Goal: Task Accomplishment & Management: Complete application form

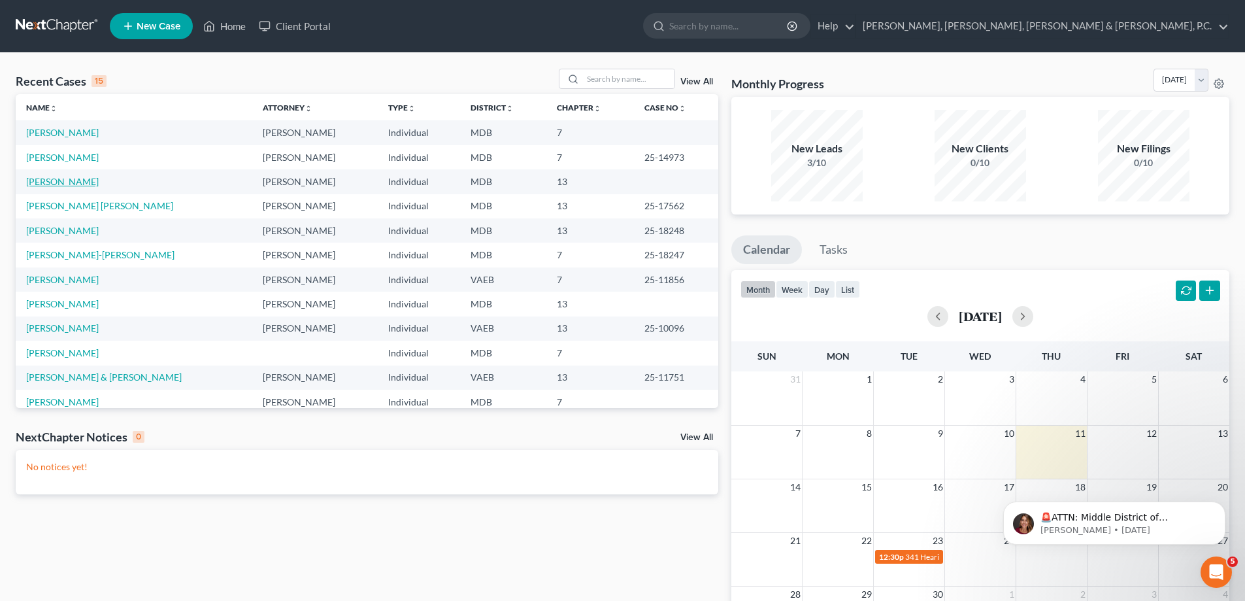
click at [93, 176] on link "[PERSON_NAME]" at bounding box center [62, 181] width 73 height 11
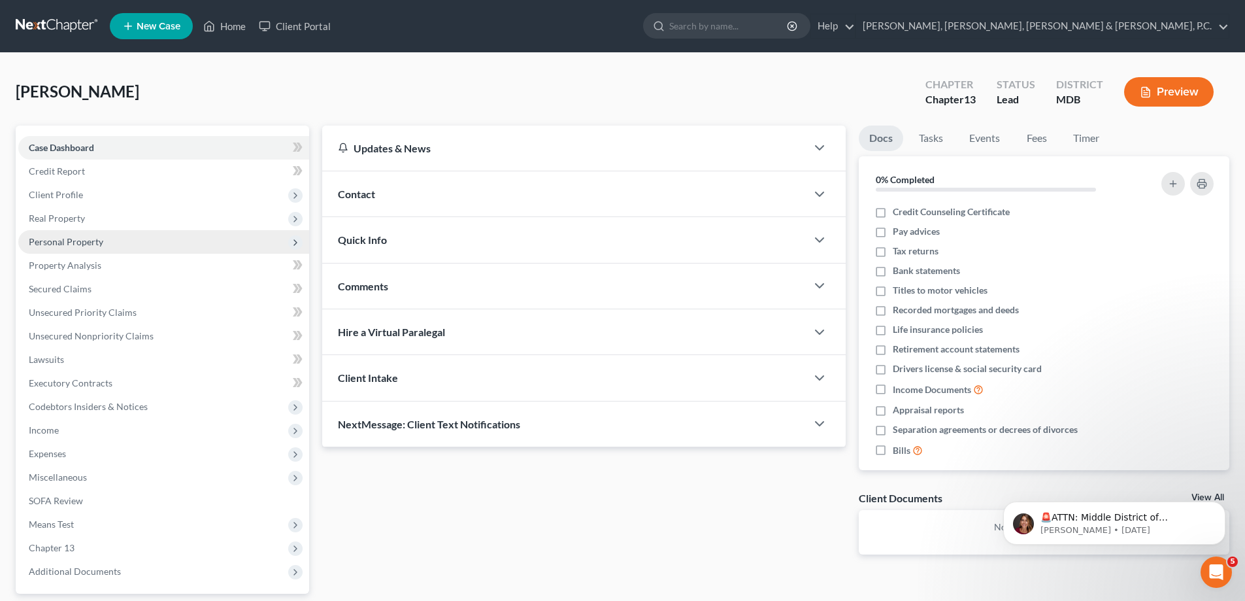
click at [81, 240] on span "Personal Property" at bounding box center [66, 241] width 75 height 11
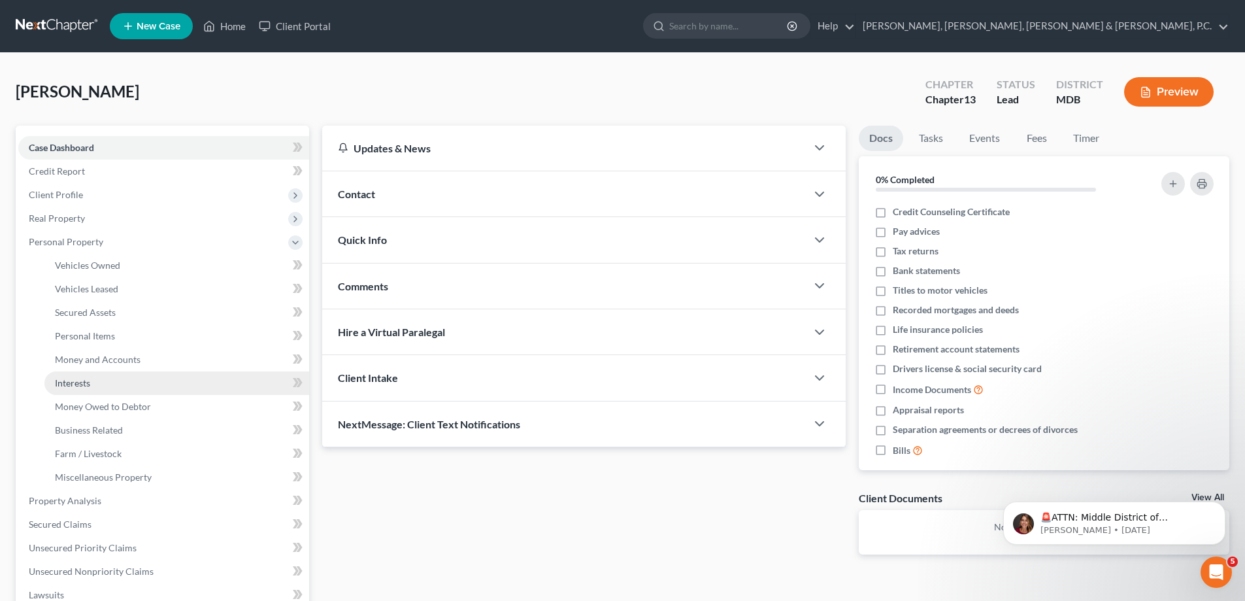
click at [77, 377] on span "Interests" at bounding box center [72, 382] width 35 height 11
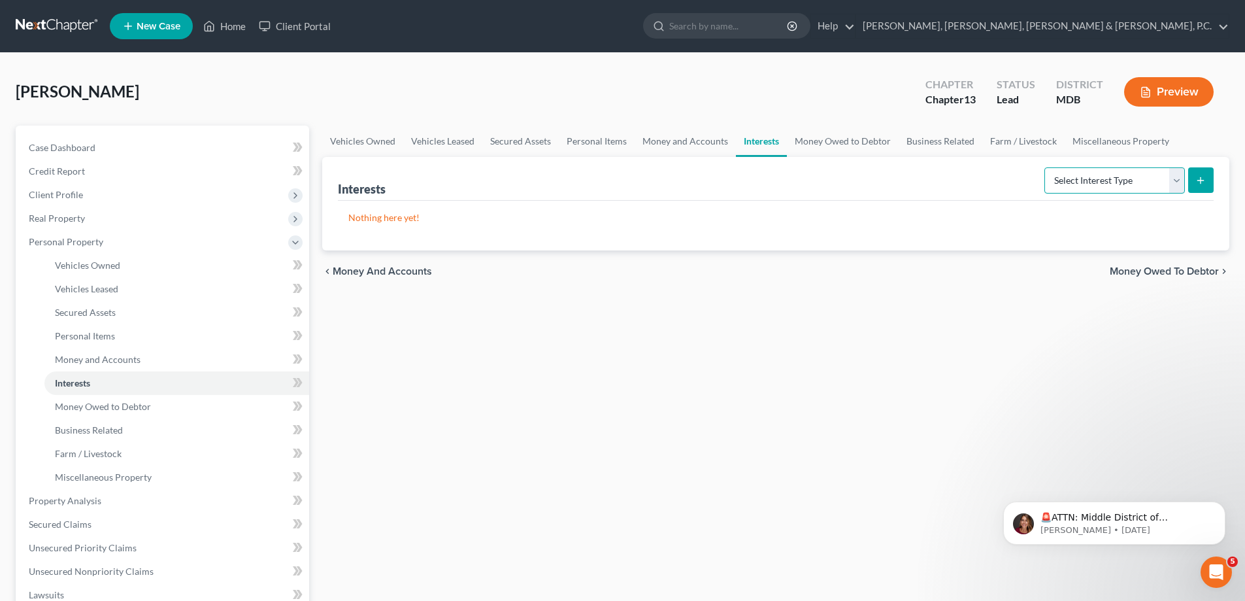
drag, startPoint x: 1156, startPoint y: 170, endPoint x: 1146, endPoint y: 171, distance: 9.8
click at [1152, 170] on select "Select Interest Type 401K Annuity Bond Education IRA Government Bond Government…" at bounding box center [1115, 180] width 141 height 26
select select "401k"
click at [1046, 167] on select "Select Interest Type 401K Annuity Bond Education IRA Government Bond Government…" at bounding box center [1115, 180] width 141 height 26
click at [1191, 181] on button "submit" at bounding box center [1200, 179] width 25 height 25
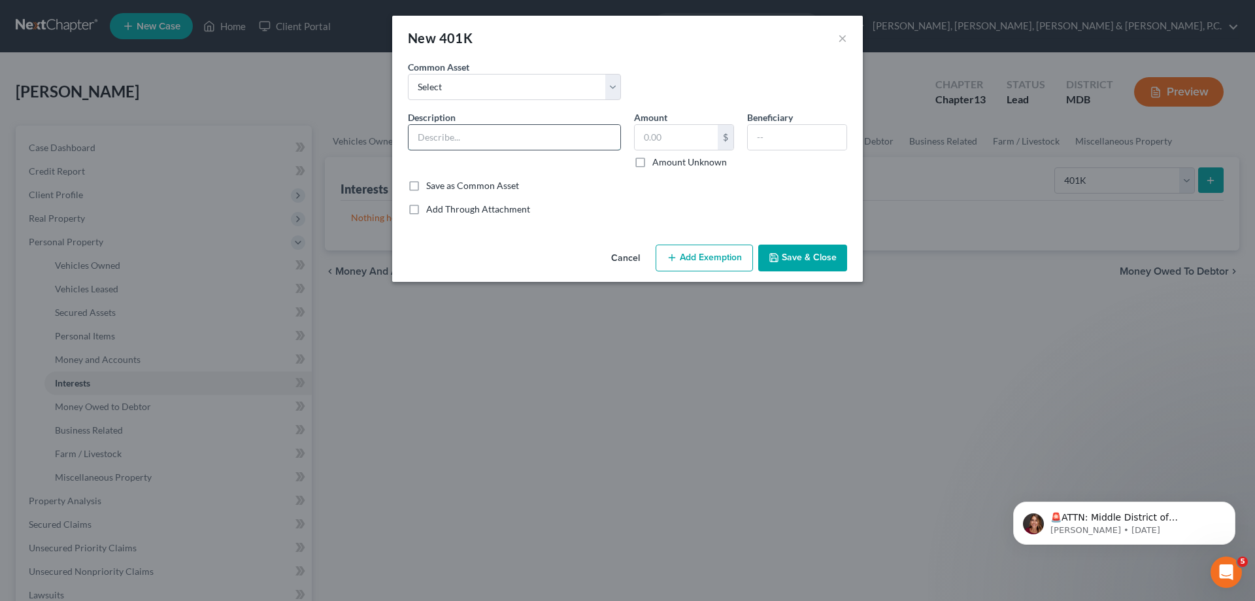
click at [497, 131] on input "text" at bounding box center [515, 137] width 212 height 25
type input "L"
type input "401(k) - Lincoln Financial"
type input "2,865.04"
click at [688, 262] on button "Add Exemption" at bounding box center [704, 257] width 97 height 27
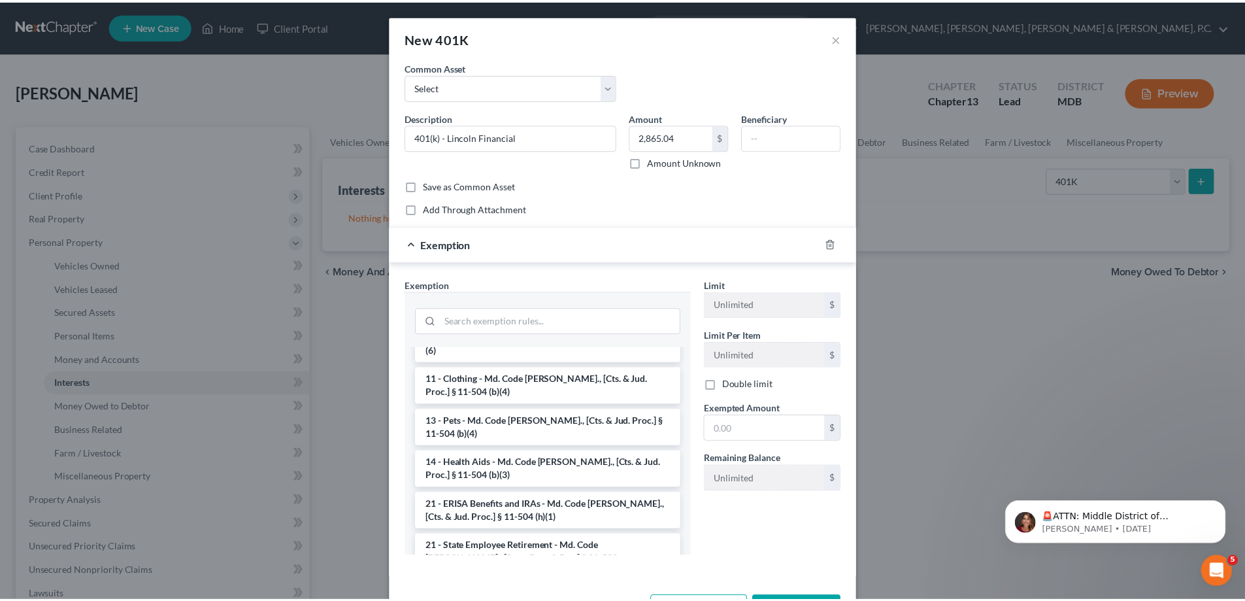
scroll to position [894, 0]
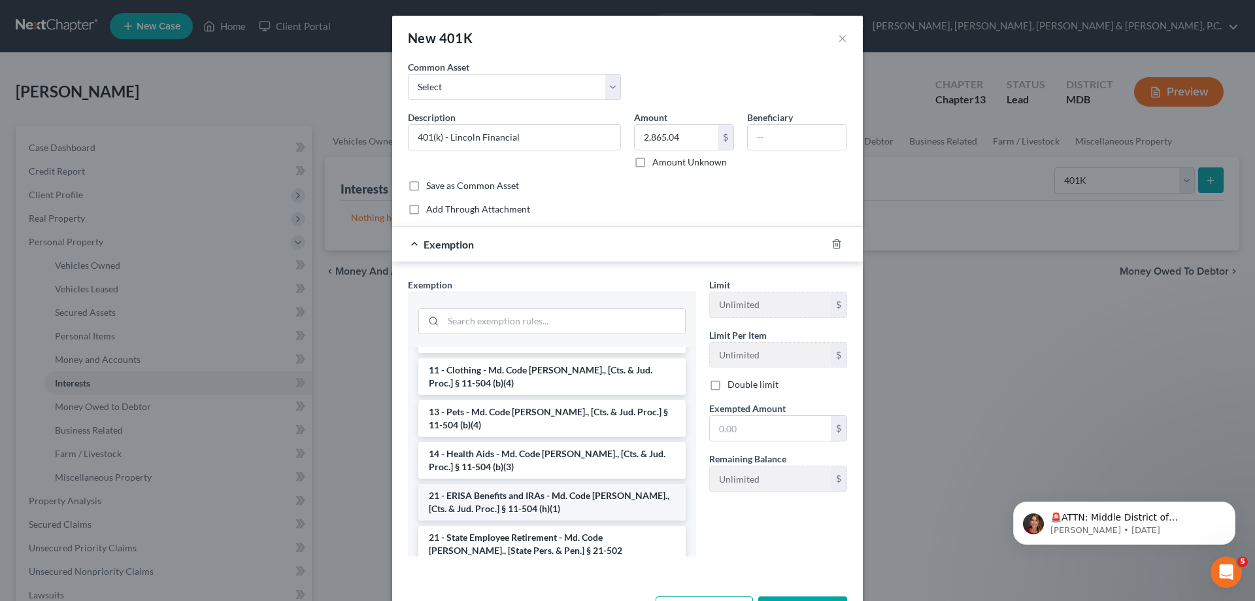
click at [625, 484] on li "21 - ERISA Benefits and IRAs - Md. Code [PERSON_NAME]., [Cts. & Jud. Proc.] § 1…" at bounding box center [551, 502] width 267 height 37
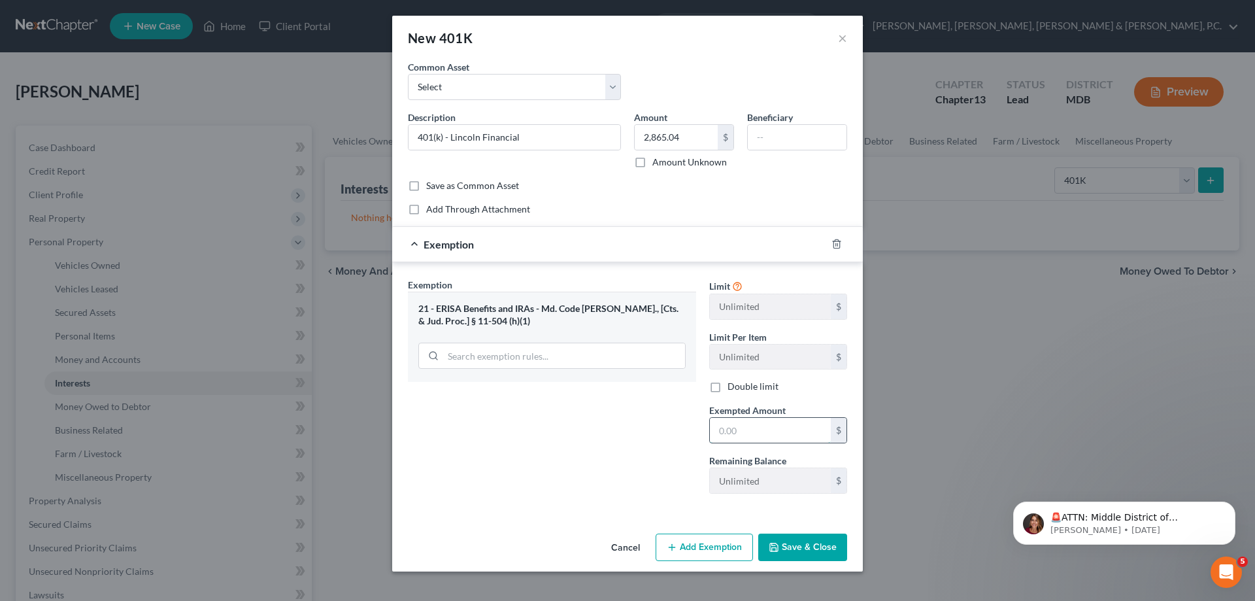
click at [752, 432] on input "text" at bounding box center [770, 430] width 121 height 25
type input "2,865.04"
click at [788, 543] on button "Save & Close" at bounding box center [802, 546] width 89 height 27
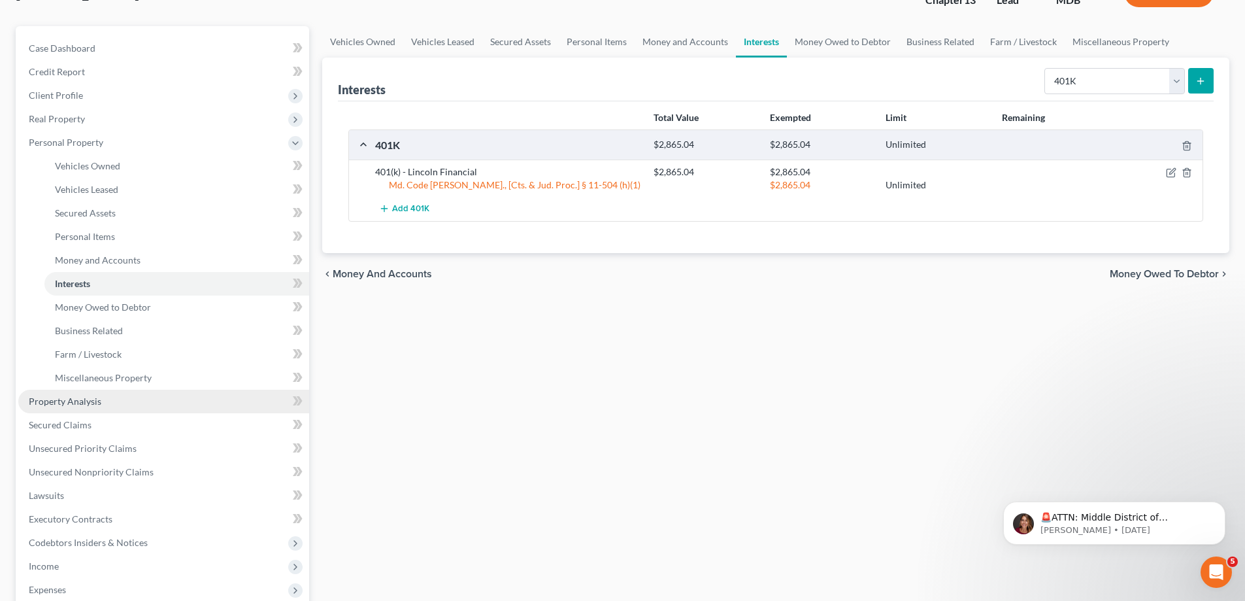
scroll to position [131, 0]
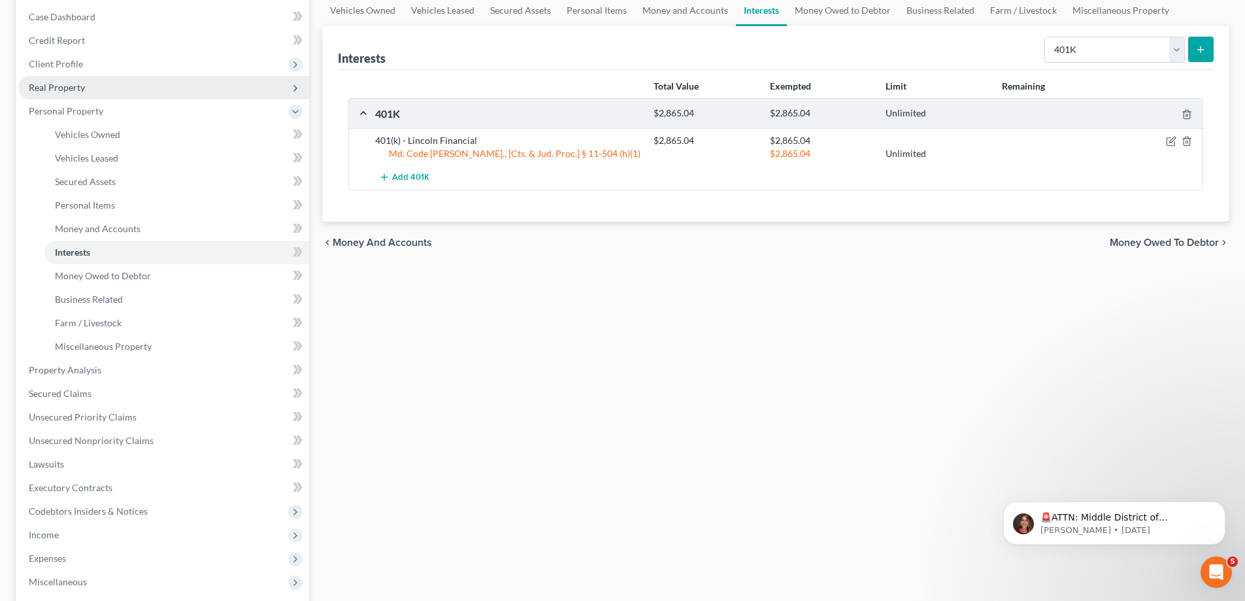
click at [73, 88] on span "Real Property" at bounding box center [57, 87] width 56 height 11
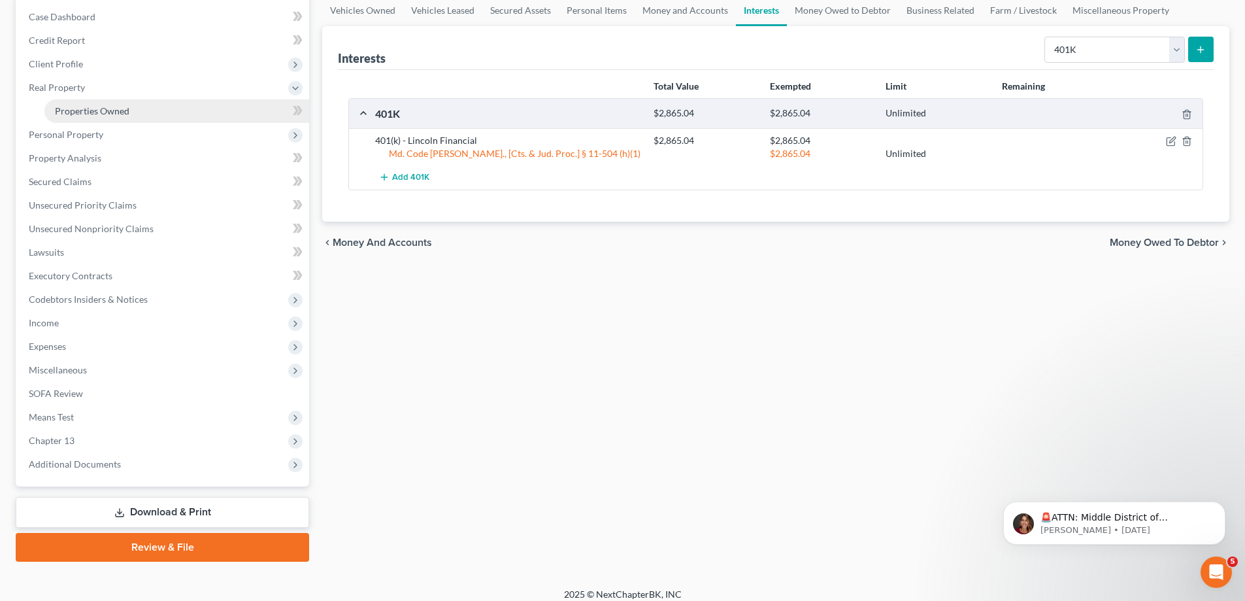
click at [97, 109] on span "Properties Owned" at bounding box center [92, 110] width 75 height 11
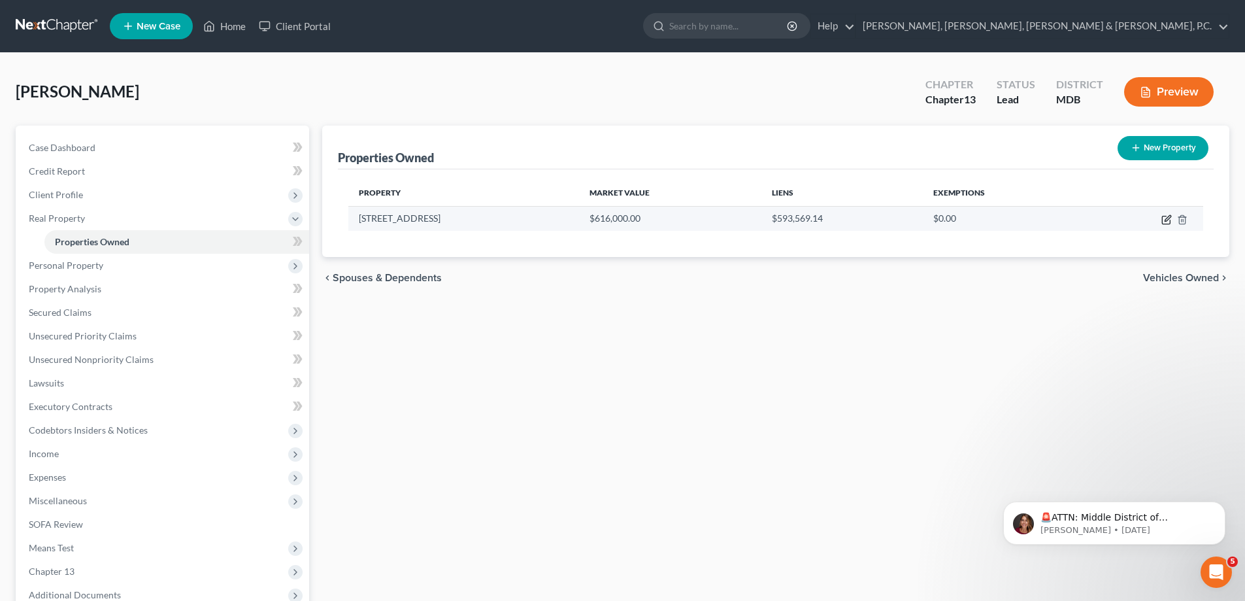
click at [1169, 216] on icon "button" at bounding box center [1168, 218] width 6 height 6
select select "21"
select select "16"
select select "3"
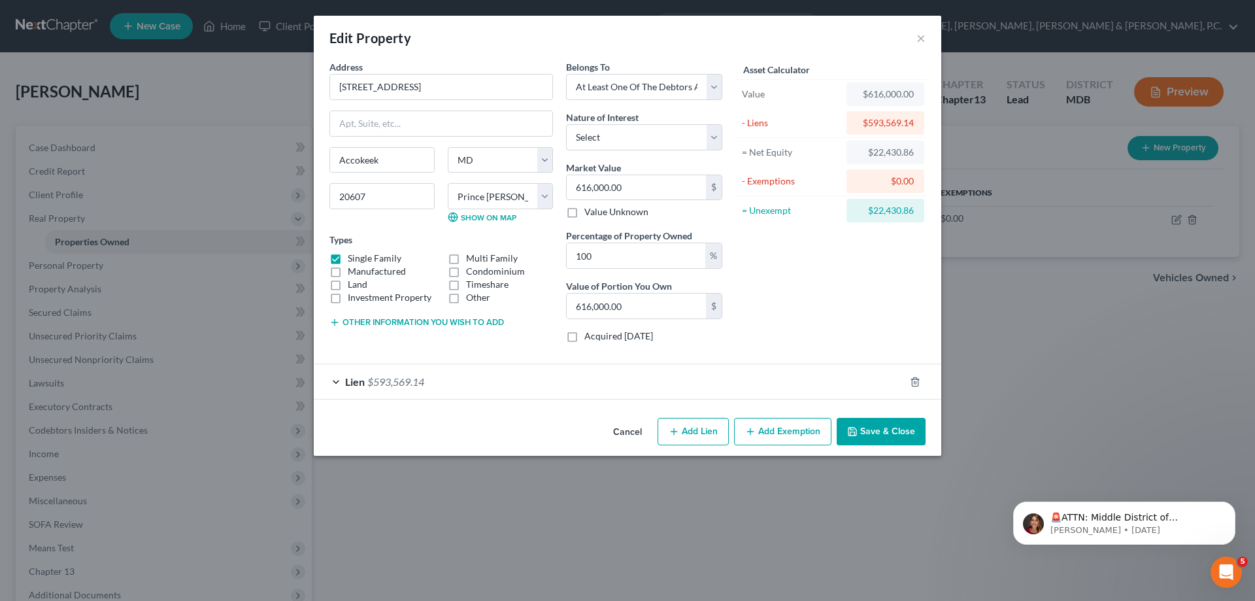
click at [662, 378] on div "Lien $593,569.14" at bounding box center [609, 381] width 591 height 35
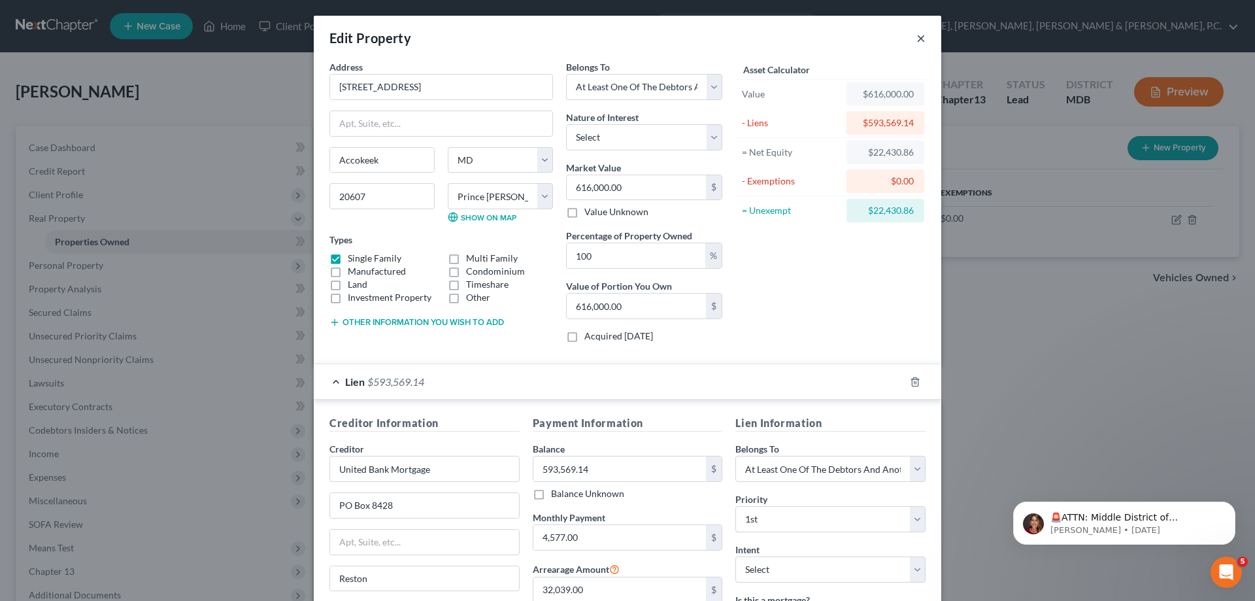
click at [916, 39] on button "×" at bounding box center [920, 38] width 9 height 16
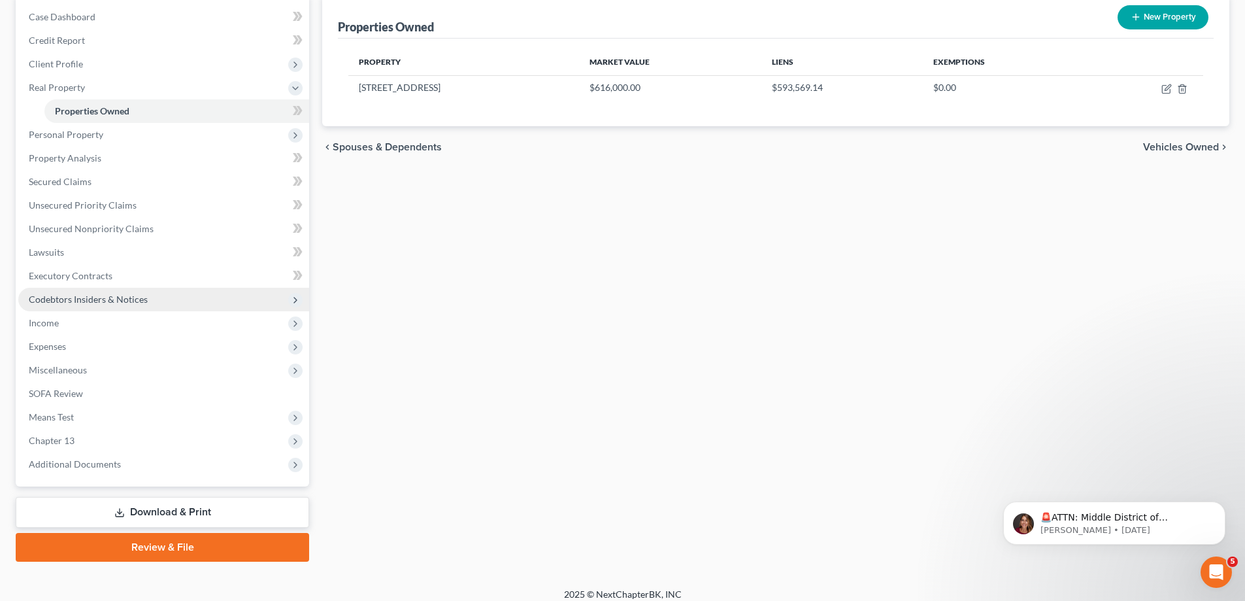
scroll to position [65, 0]
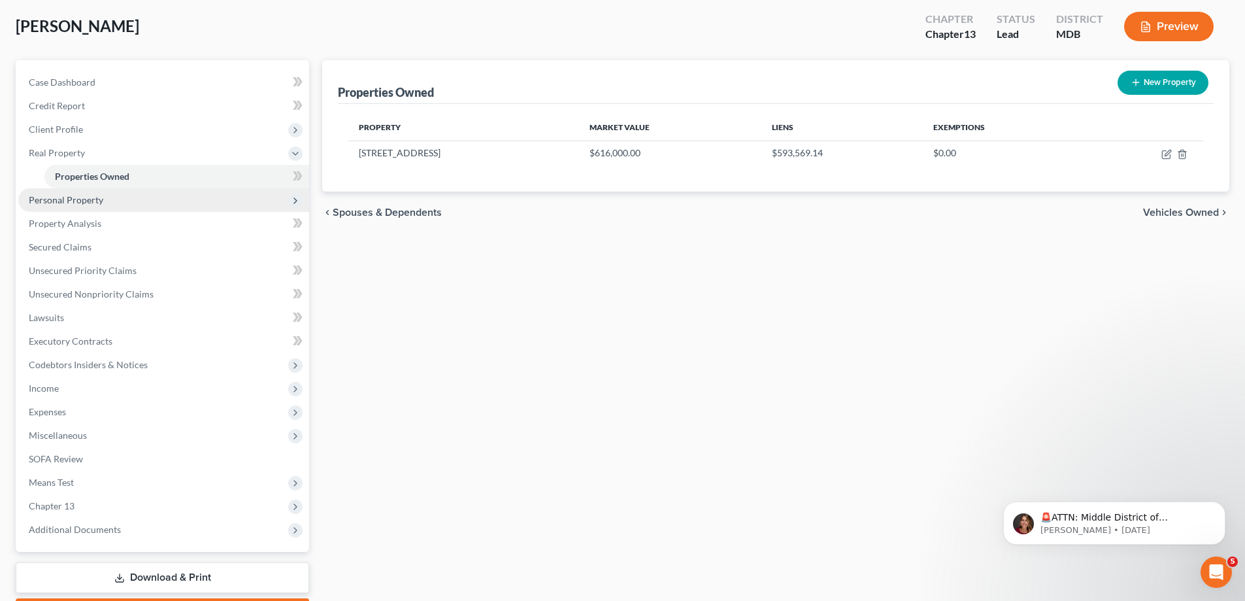
click at [90, 201] on span "Personal Property" at bounding box center [66, 199] width 75 height 11
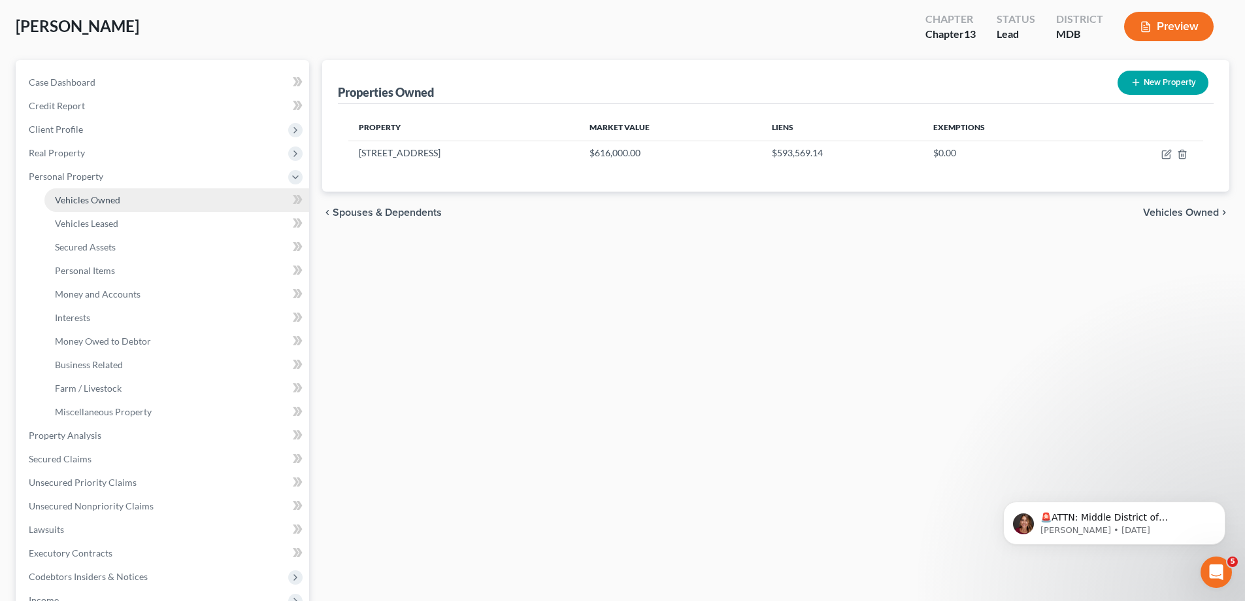
click at [99, 197] on span "Vehicles Owned" at bounding box center [87, 199] width 65 height 11
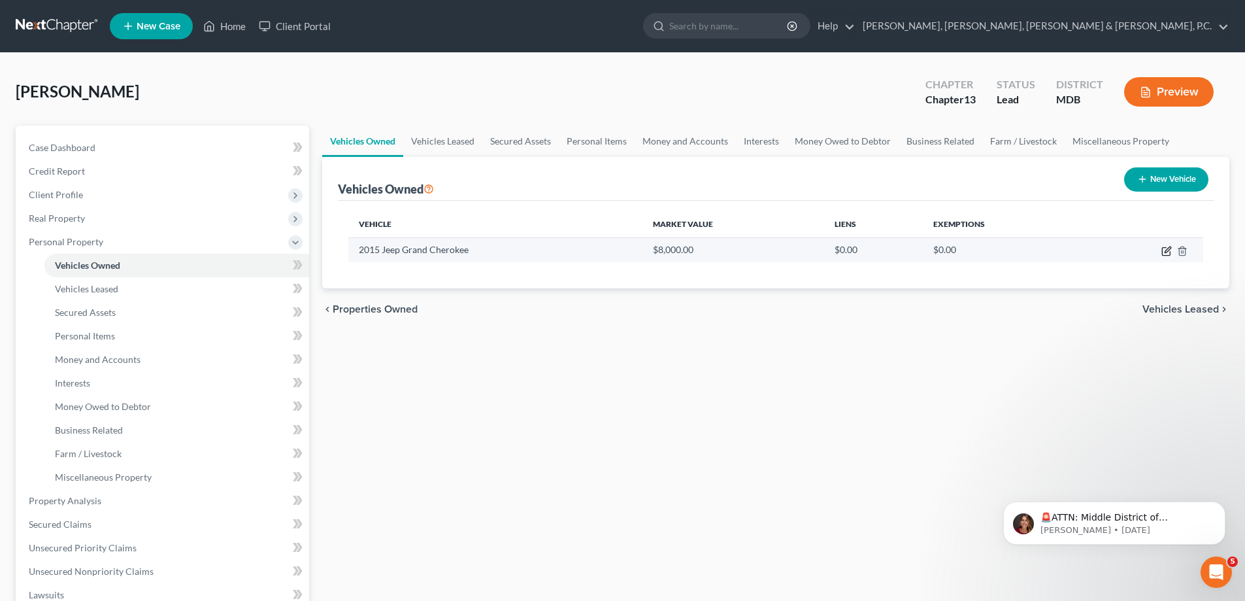
click at [1167, 252] on icon "button" at bounding box center [1168, 249] width 6 height 6
select select "0"
select select "11"
select select "0"
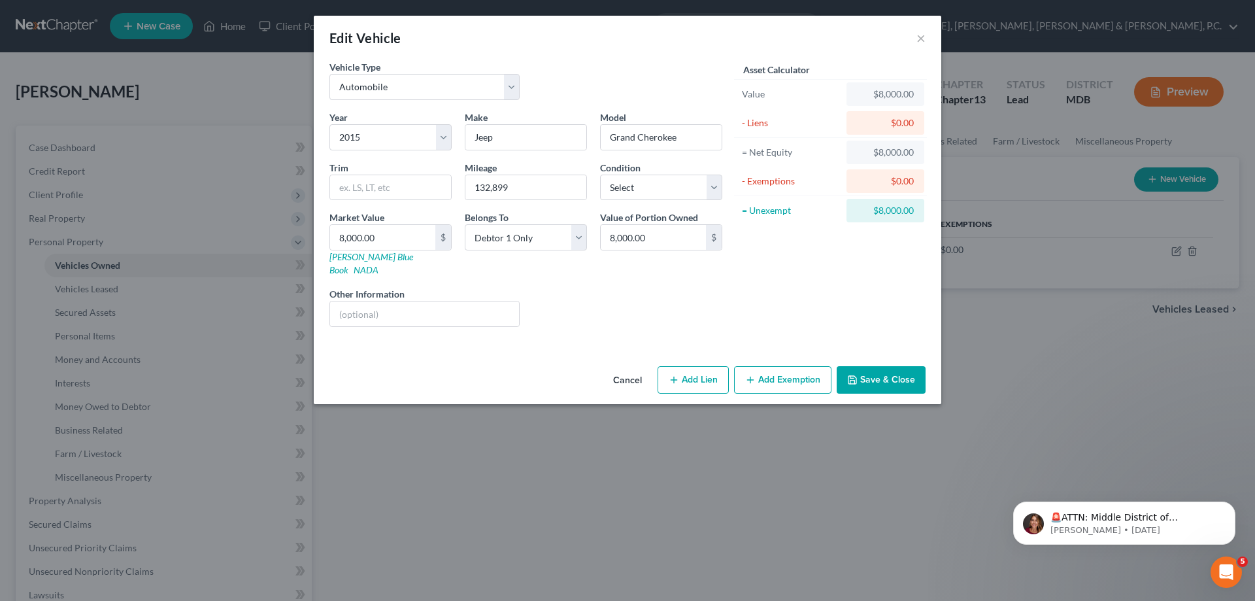
click at [715, 366] on button "Add Lien" at bounding box center [693, 379] width 71 height 27
select select "0"
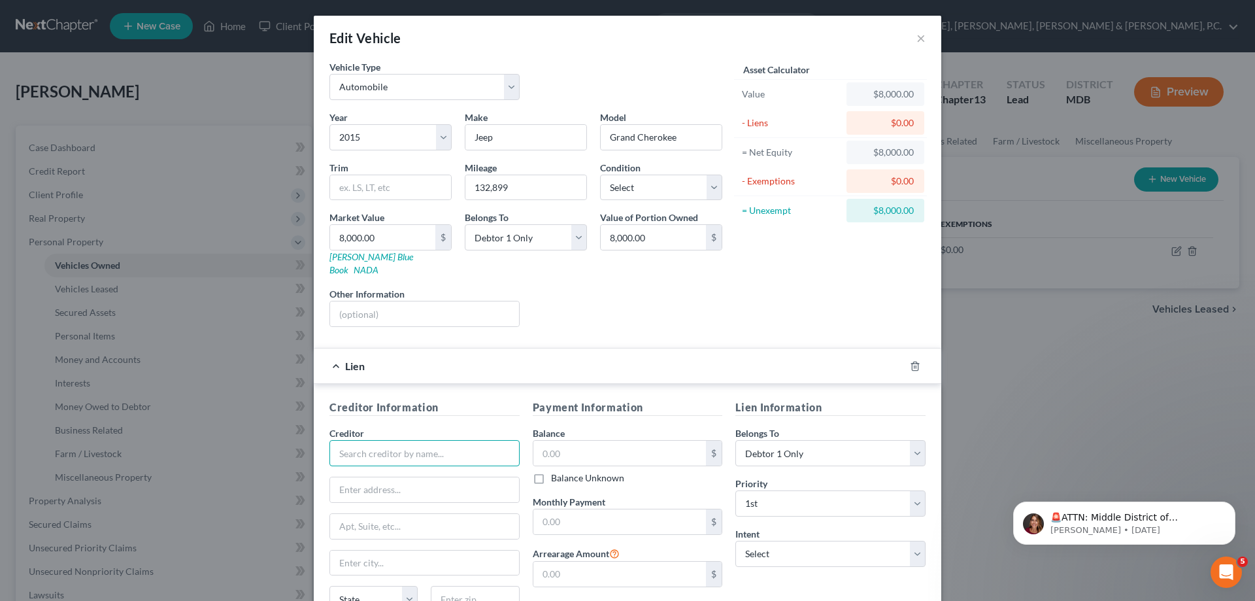
click at [448, 440] on input "text" at bounding box center [424, 453] width 190 height 26
type input "Lentegrity"
type input "PO Box 846820"
type input "[GEOGRAPHIC_DATA]"
select select "4"
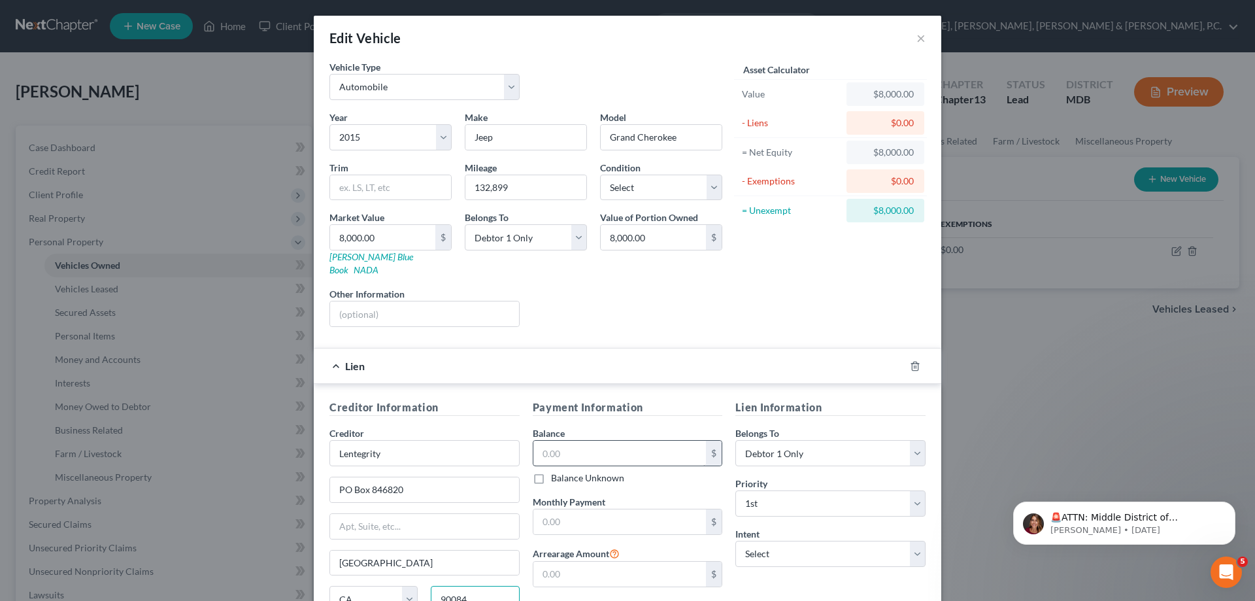
scroll to position [65, 0]
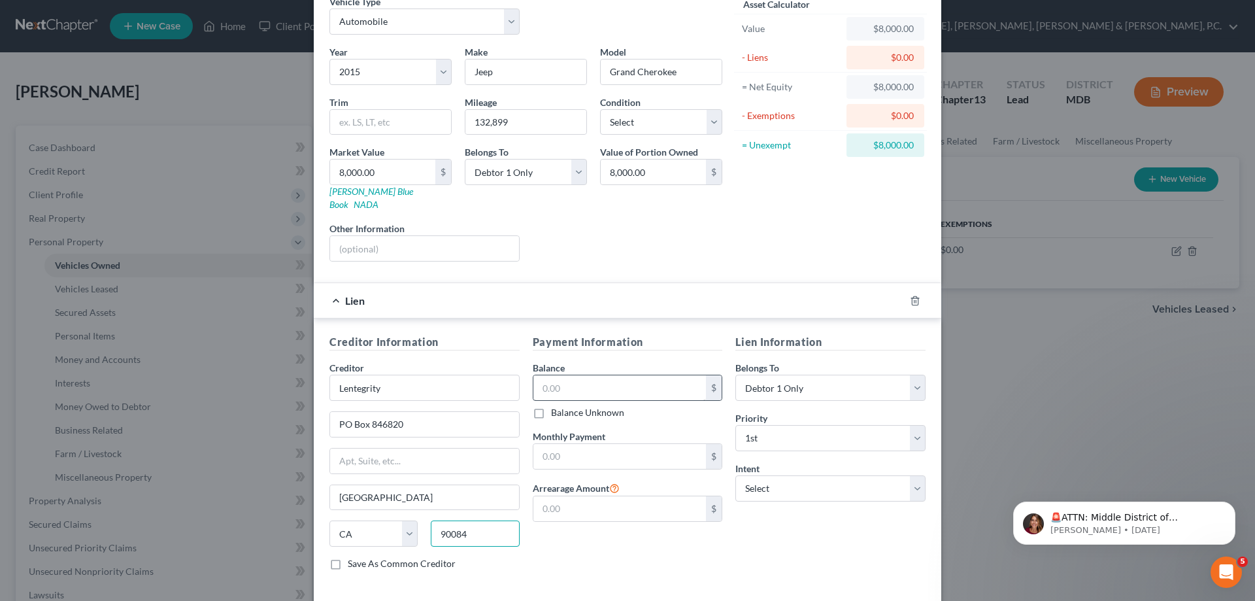
type input "90084"
click at [580, 375] on input "text" at bounding box center [619, 387] width 173 height 25
type input "17,181.74"
click at [590, 444] on input "text" at bounding box center [619, 456] width 173 height 25
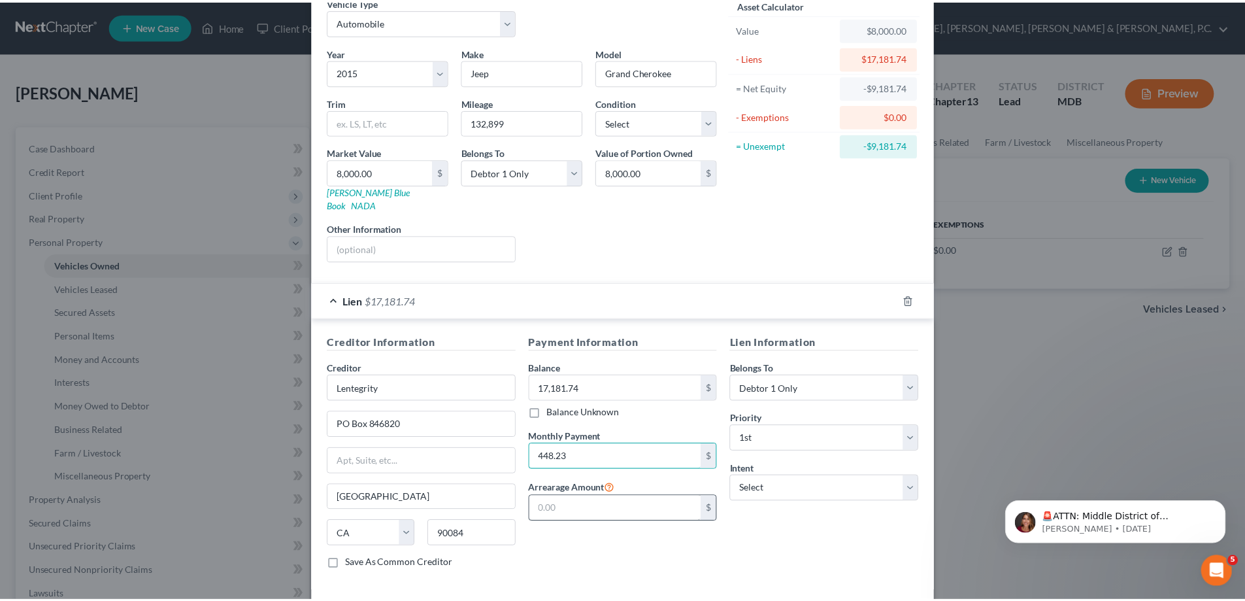
scroll to position [114, 0]
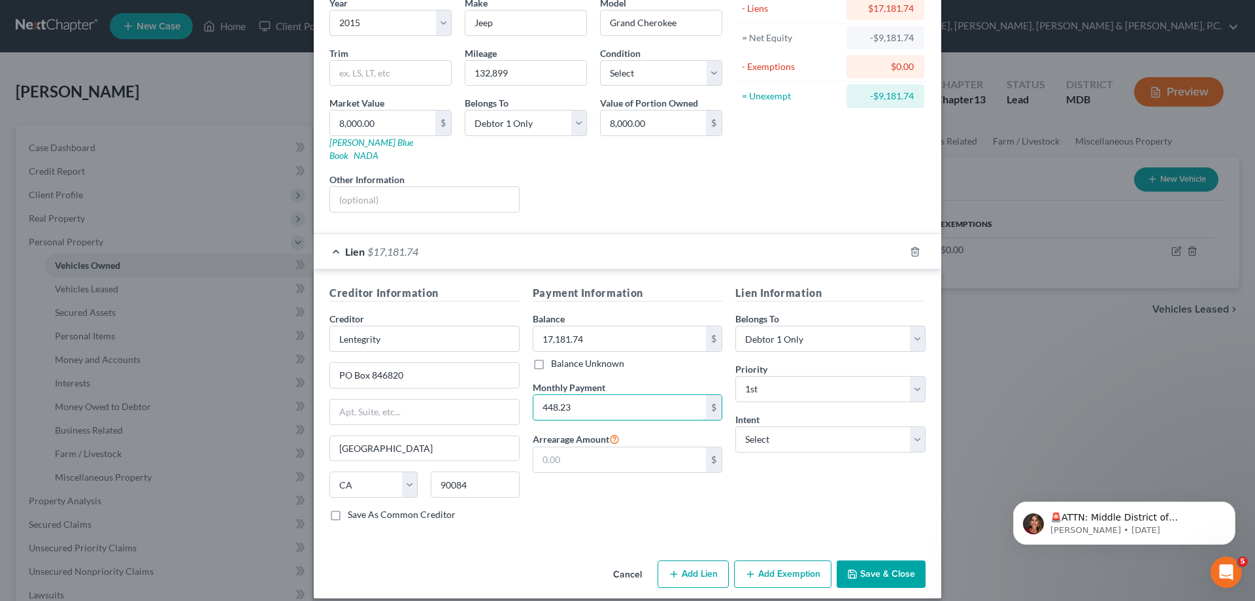
type input "448.23"
click at [897, 560] on button "Save & Close" at bounding box center [881, 573] width 89 height 27
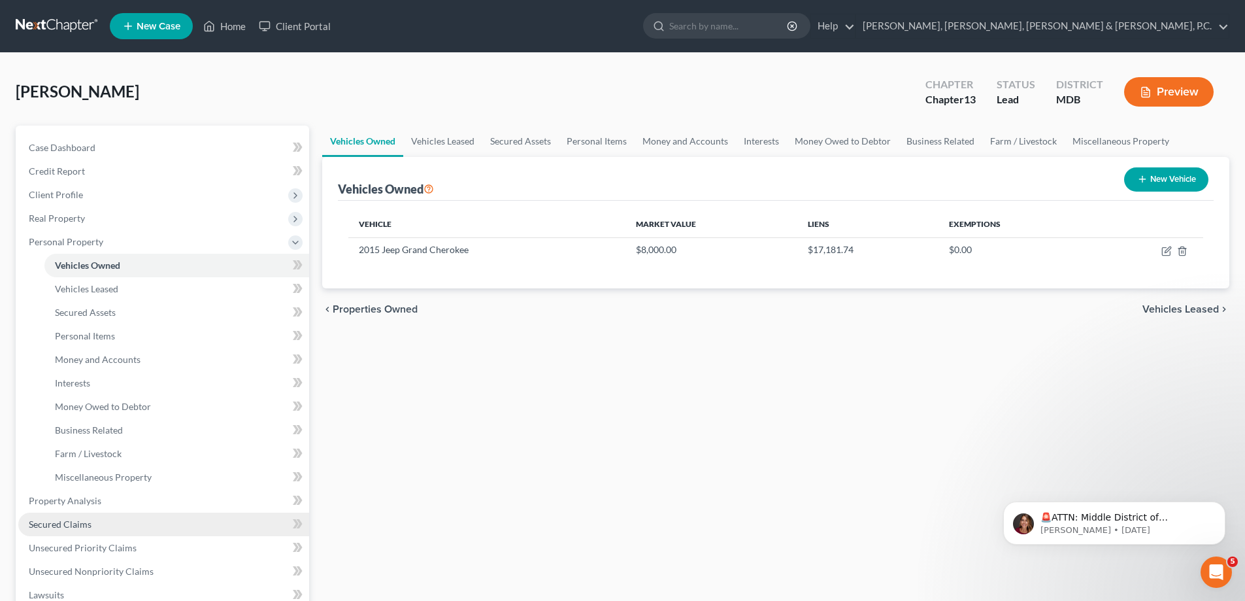
click at [74, 517] on link "Secured Claims" at bounding box center [163, 524] width 291 height 24
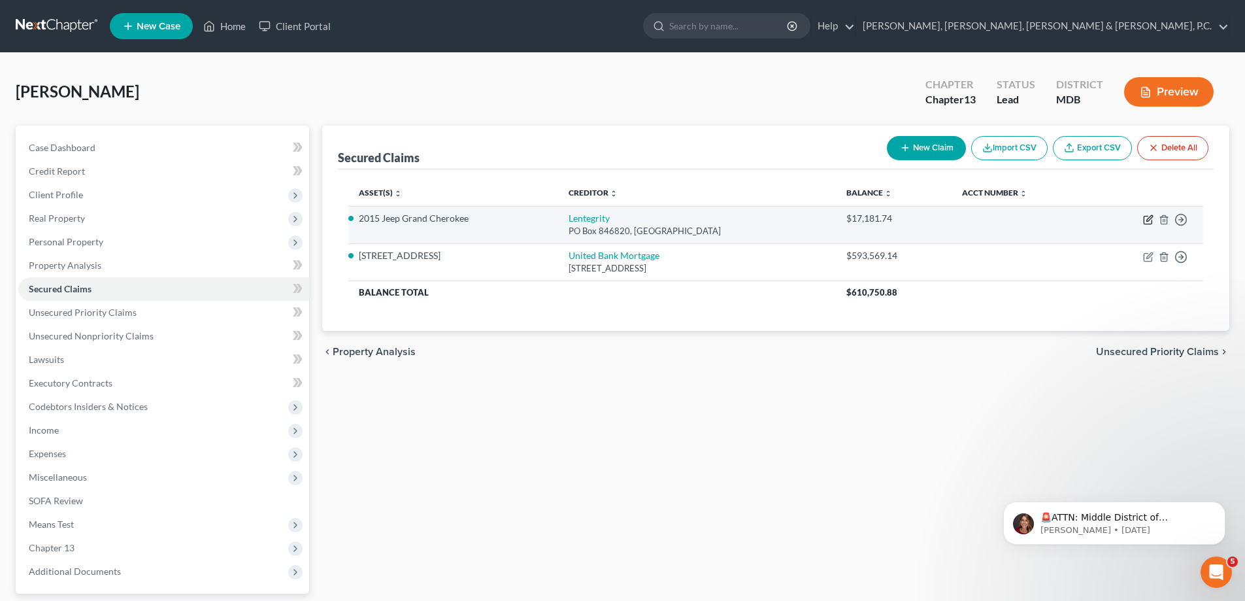
click at [1151, 223] on icon "button" at bounding box center [1148, 219] width 10 height 10
select select "4"
select select "6"
select select "0"
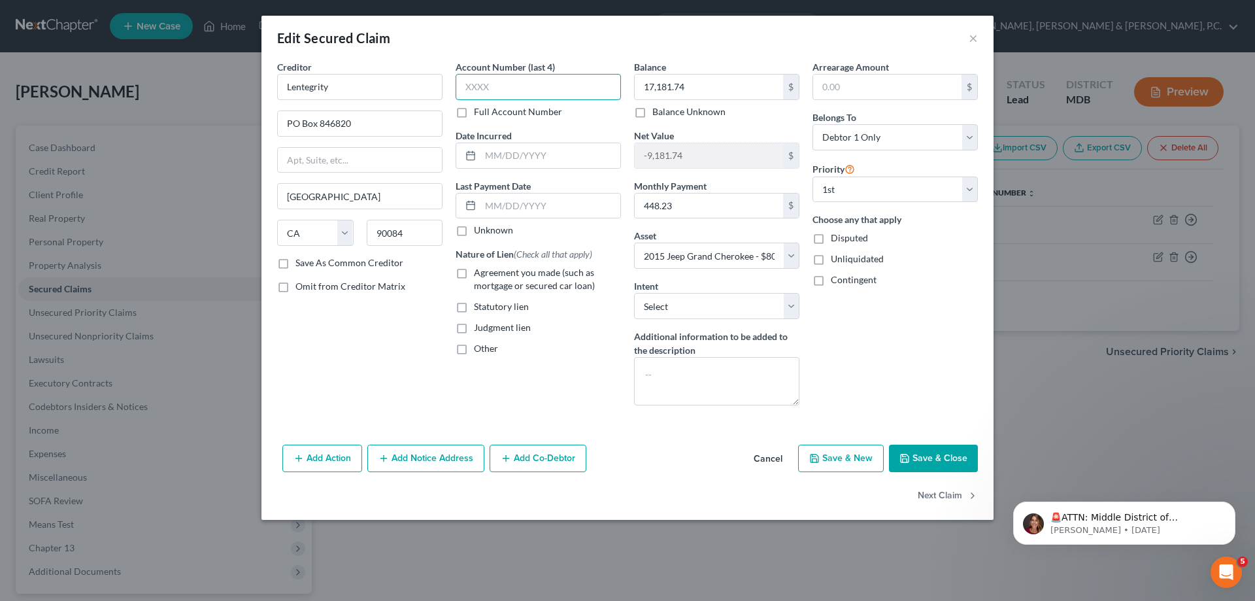
click at [572, 87] on input "text" at bounding box center [538, 87] width 165 height 26
type input "5655"
click at [697, 309] on select "Select Surrender Redeem Reaffirm Avoid Other" at bounding box center [716, 306] width 165 height 26
select select "4"
click at [634, 293] on select "Select Surrender Redeem Reaffirm Avoid Other" at bounding box center [716, 306] width 165 height 26
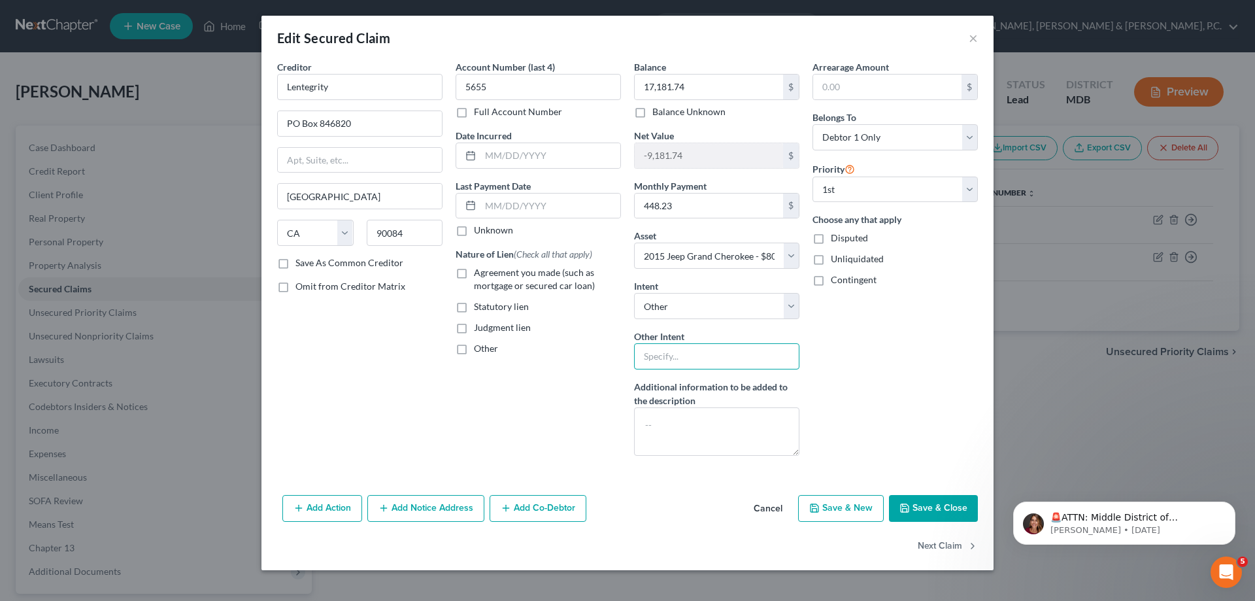
click at [697, 353] on input "text" at bounding box center [716, 356] width 165 height 26
type input "Retain and Pay"
click at [941, 501] on button "Save & Close" at bounding box center [933, 508] width 89 height 27
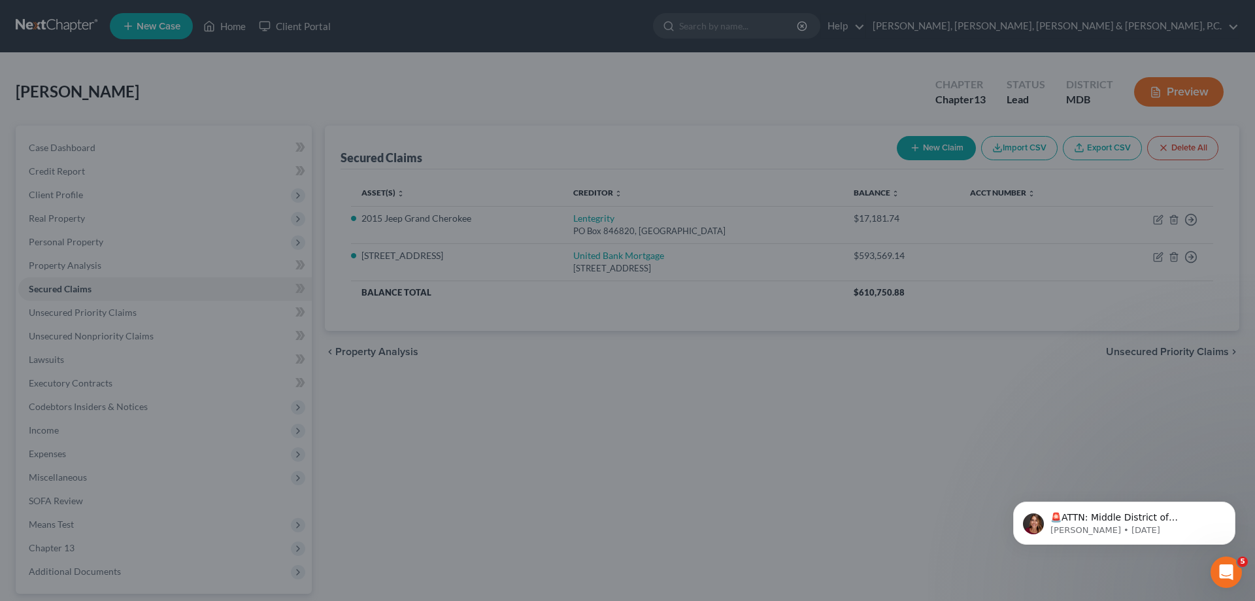
select select "6"
type input "0"
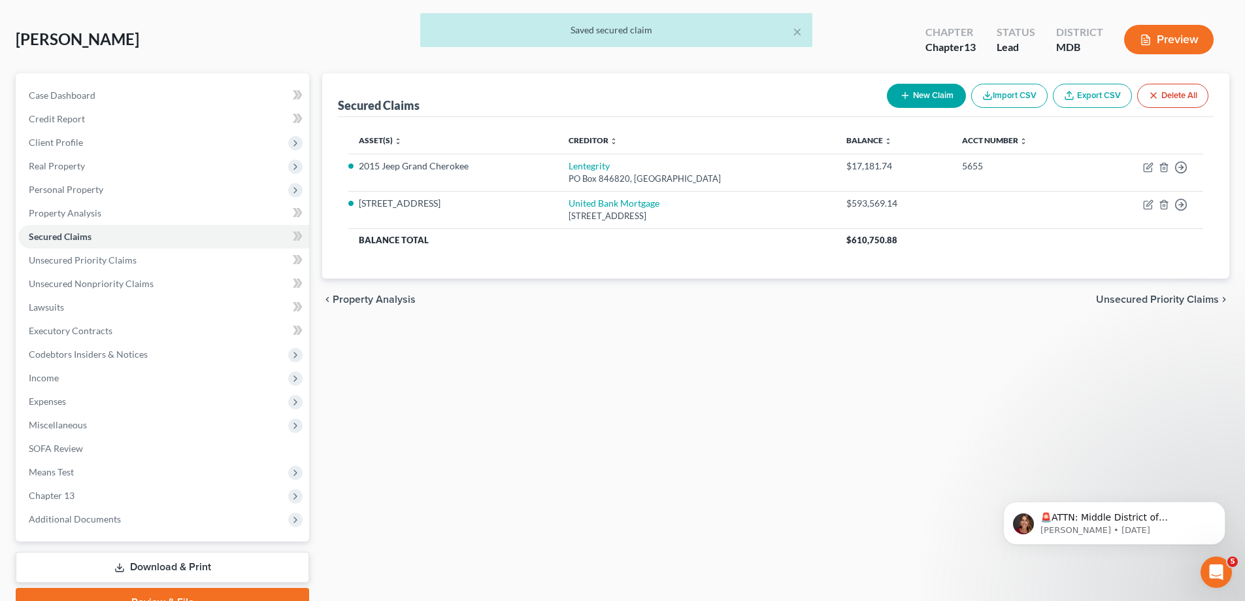
scroll to position [118, 0]
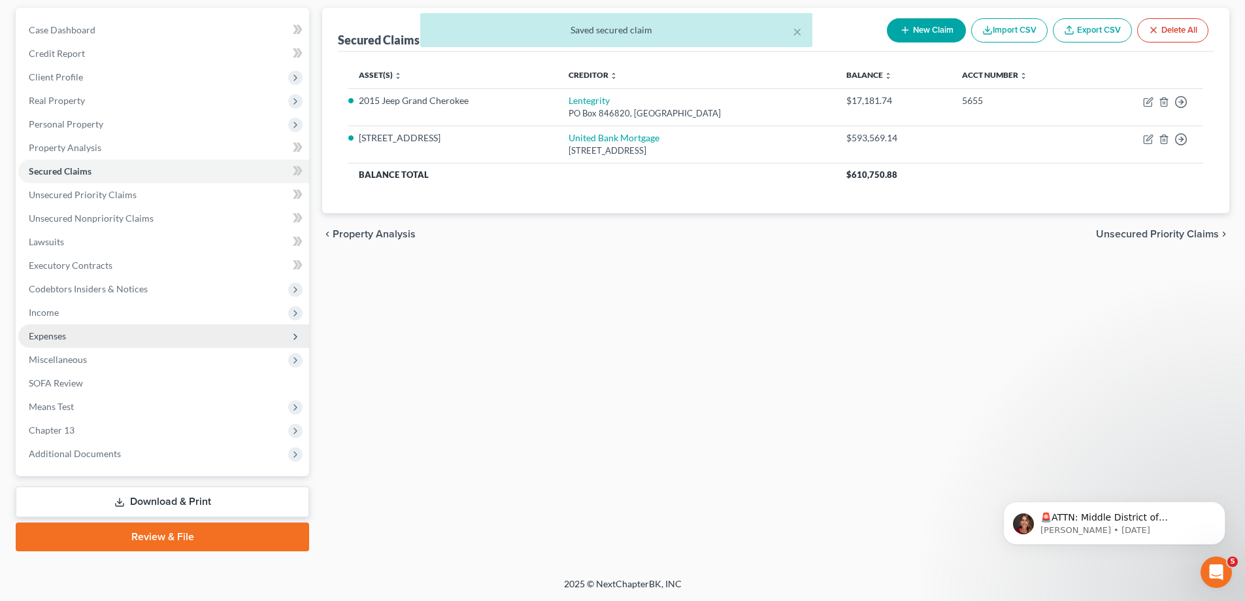
click at [49, 328] on span "Expenses" at bounding box center [163, 336] width 291 height 24
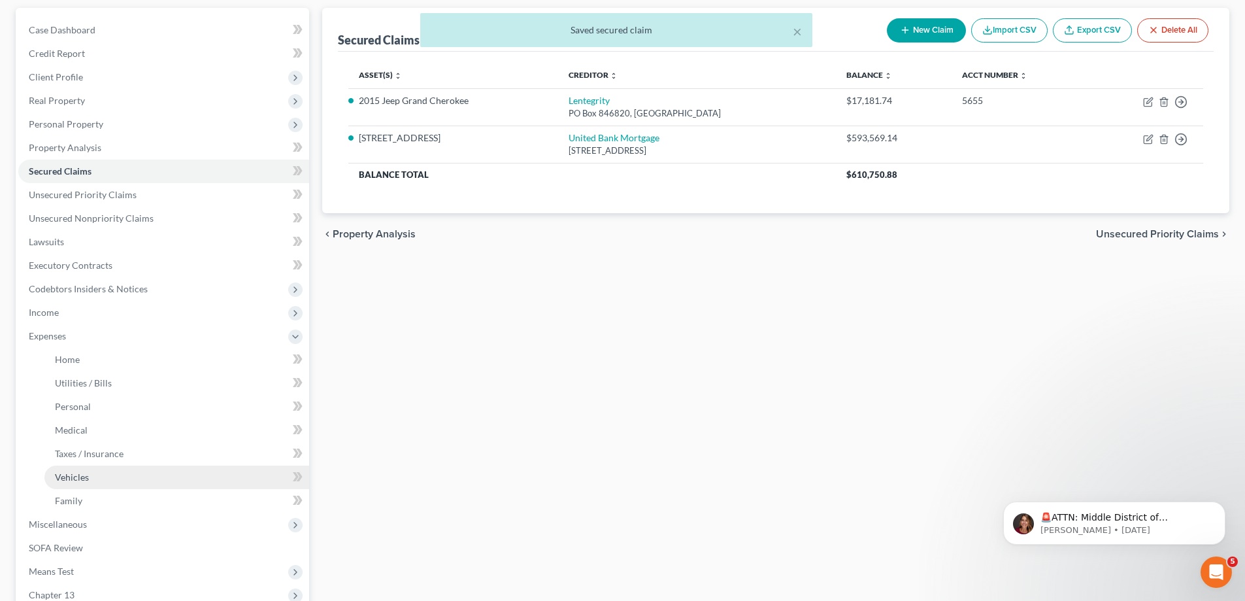
click at [75, 475] on span "Vehicles" at bounding box center [72, 476] width 34 height 11
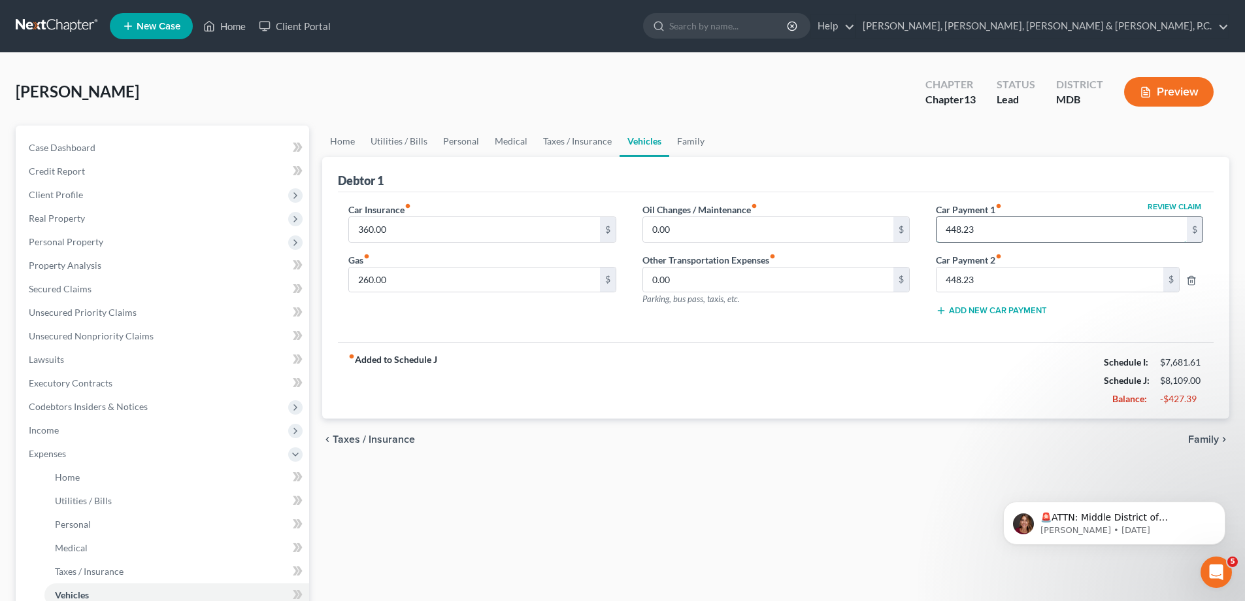
click at [981, 228] on input "448.23" at bounding box center [1062, 229] width 250 height 25
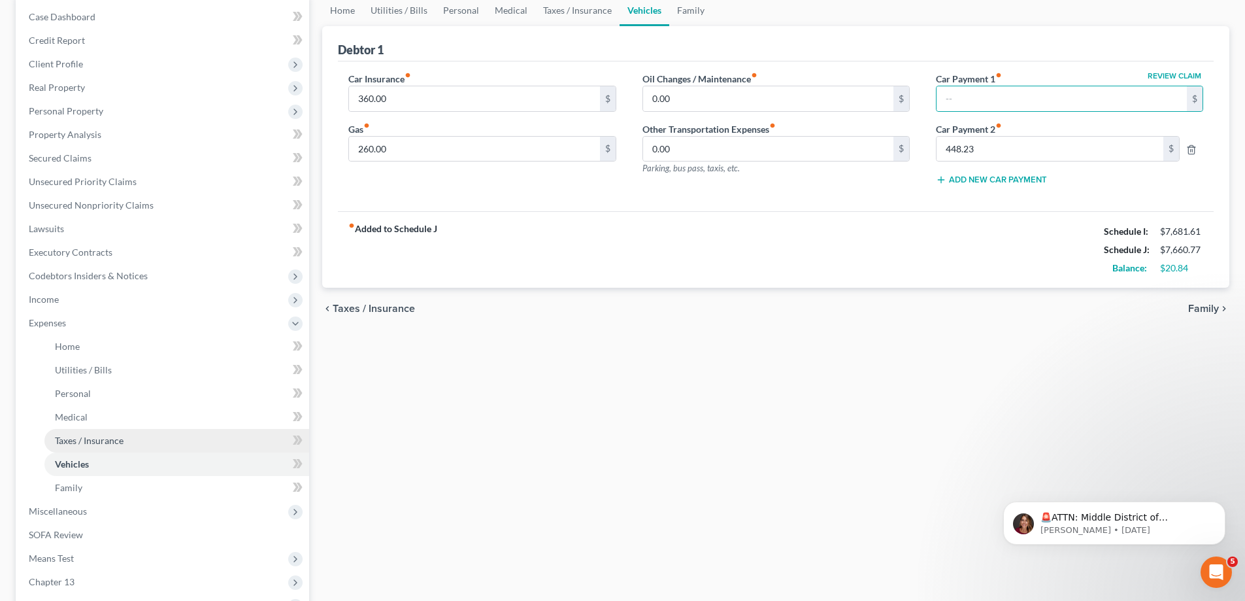
click at [125, 434] on link "Taxes / Insurance" at bounding box center [176, 441] width 265 height 24
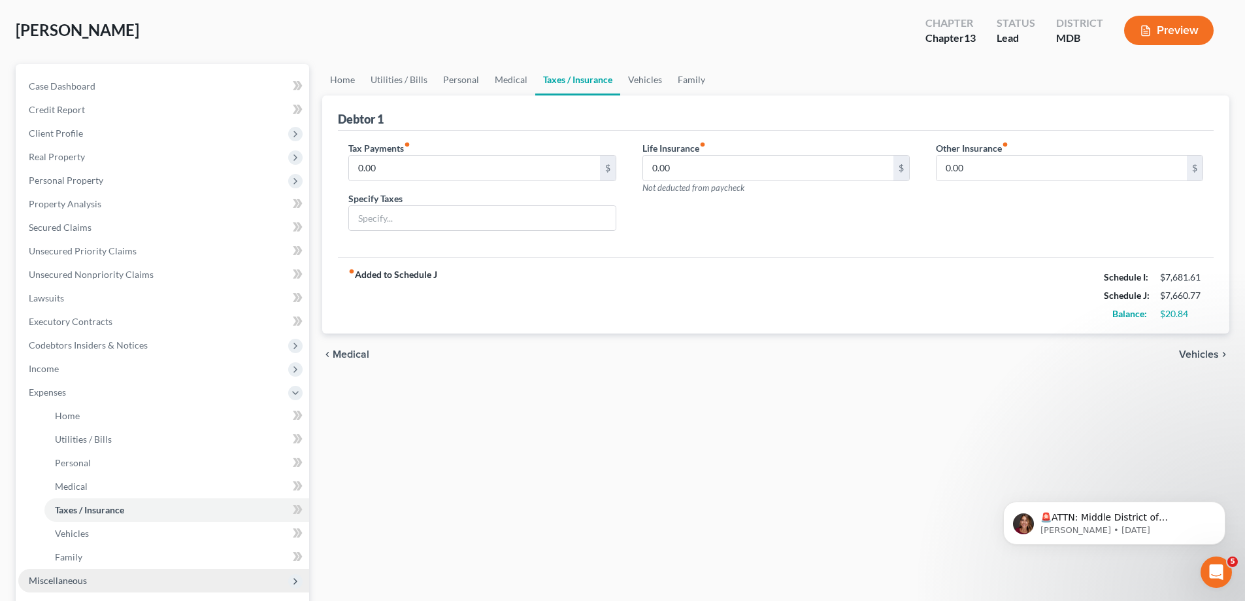
scroll to position [131, 0]
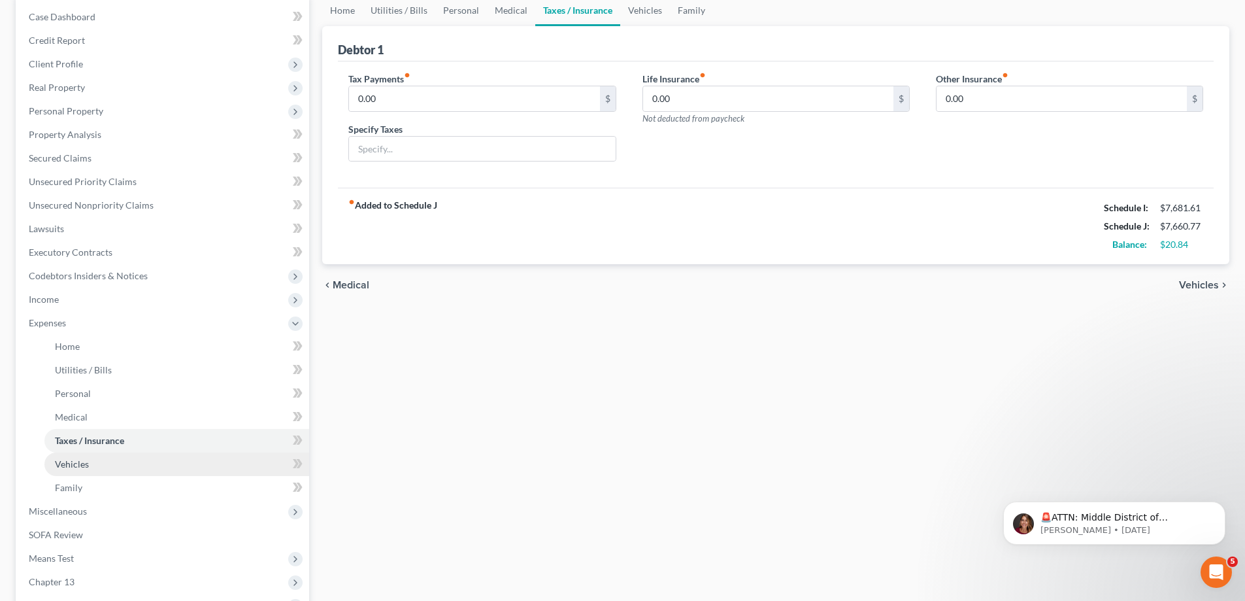
click at [83, 465] on span "Vehicles" at bounding box center [72, 463] width 34 height 11
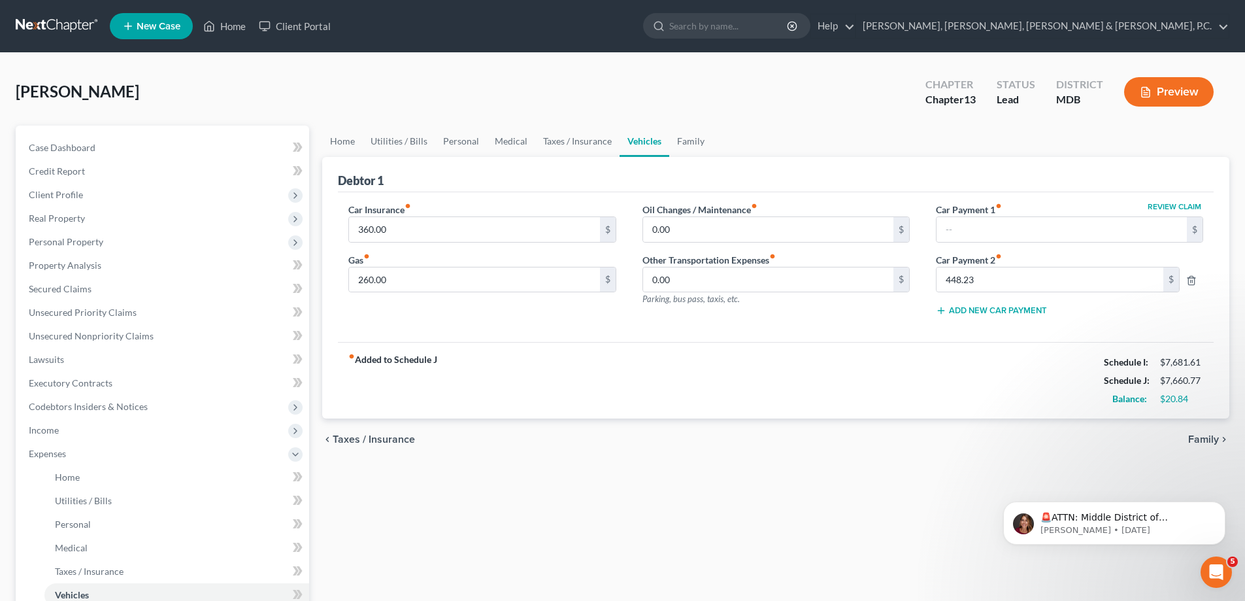
click at [1188, 205] on button "Review Claim" at bounding box center [1175, 207] width 58 height 8
select select "4"
select select "0"
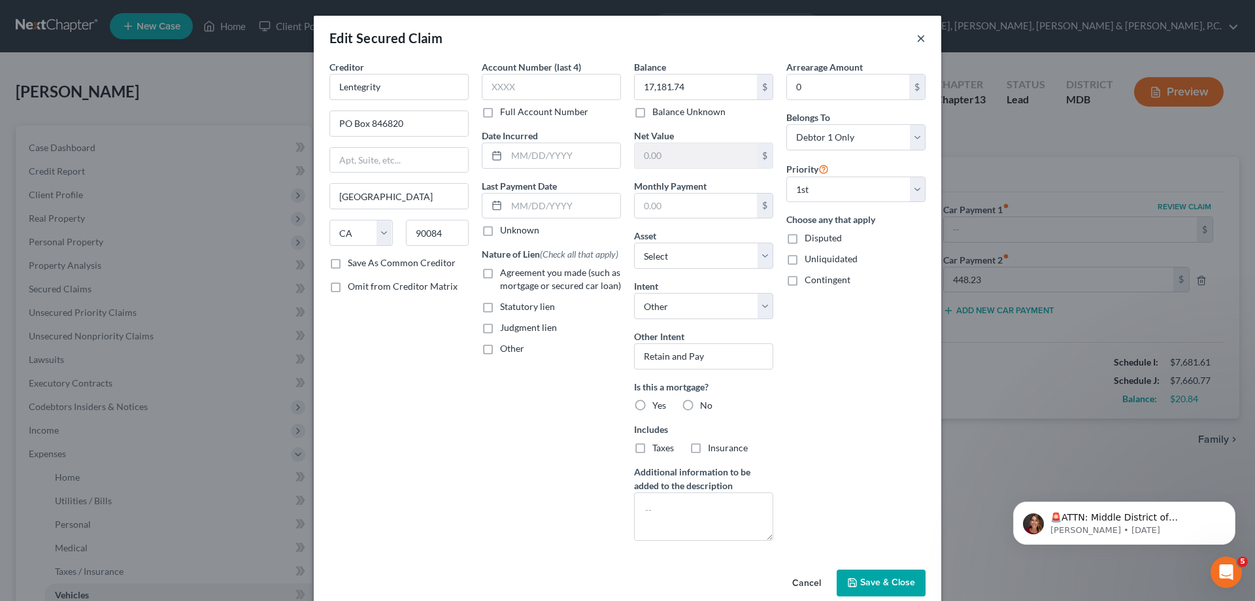
click at [916, 39] on button "×" at bounding box center [920, 38] width 9 height 16
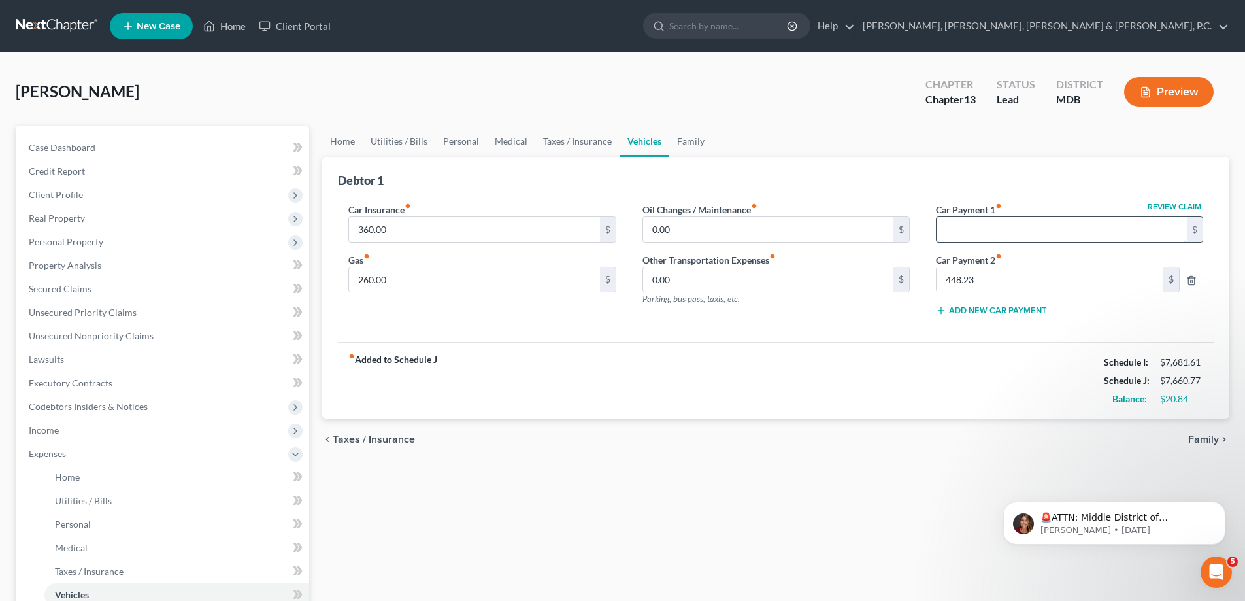
click at [1030, 224] on input "text" at bounding box center [1062, 229] width 250 height 25
type input "448.23"
click at [1192, 277] on icon "button" at bounding box center [1191, 280] width 10 height 10
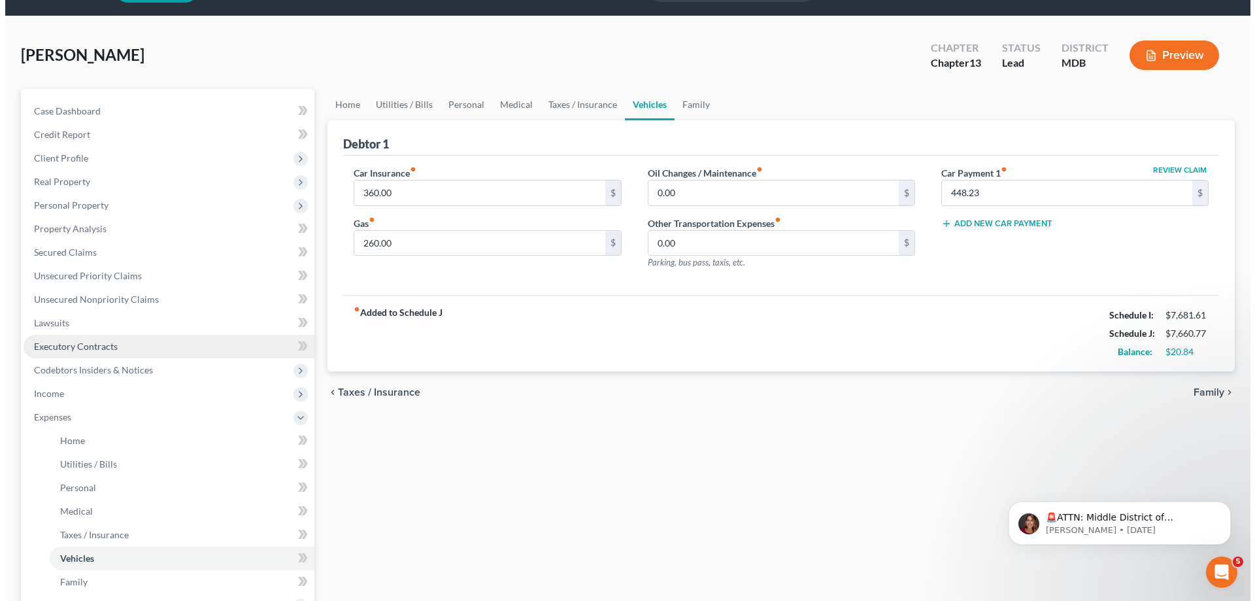
scroll to position [65, 0]
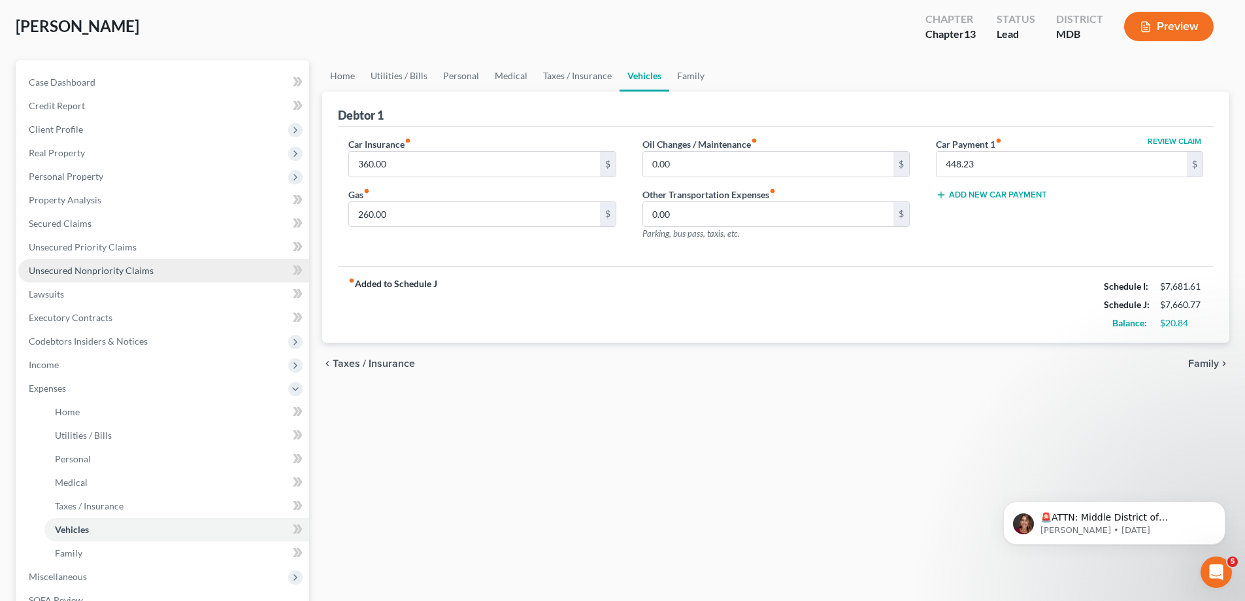
click at [113, 266] on span "Unsecured Nonpriority Claims" at bounding box center [91, 270] width 125 height 11
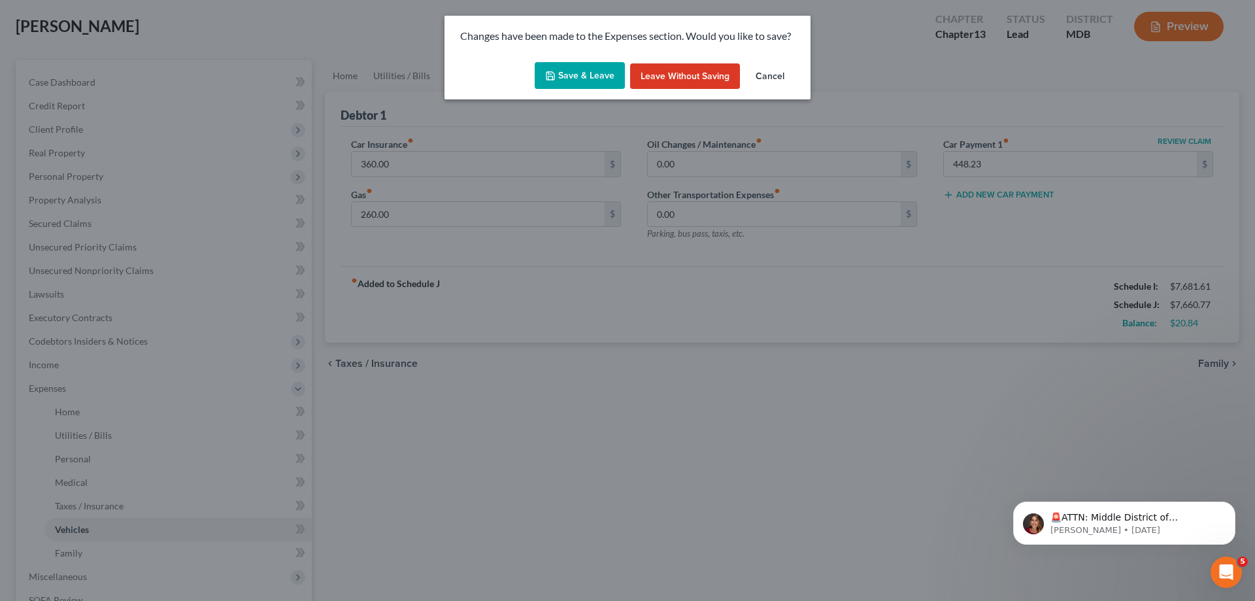
click at [590, 75] on button "Save & Leave" at bounding box center [580, 75] width 90 height 27
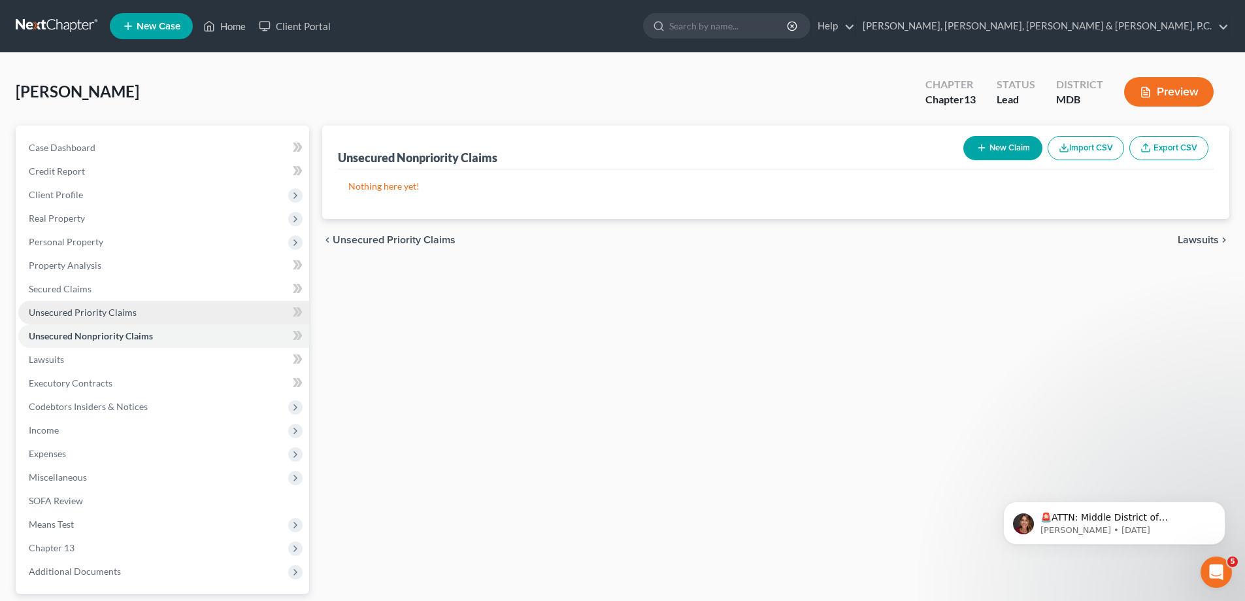
click at [119, 312] on span "Unsecured Priority Claims" at bounding box center [83, 312] width 108 height 11
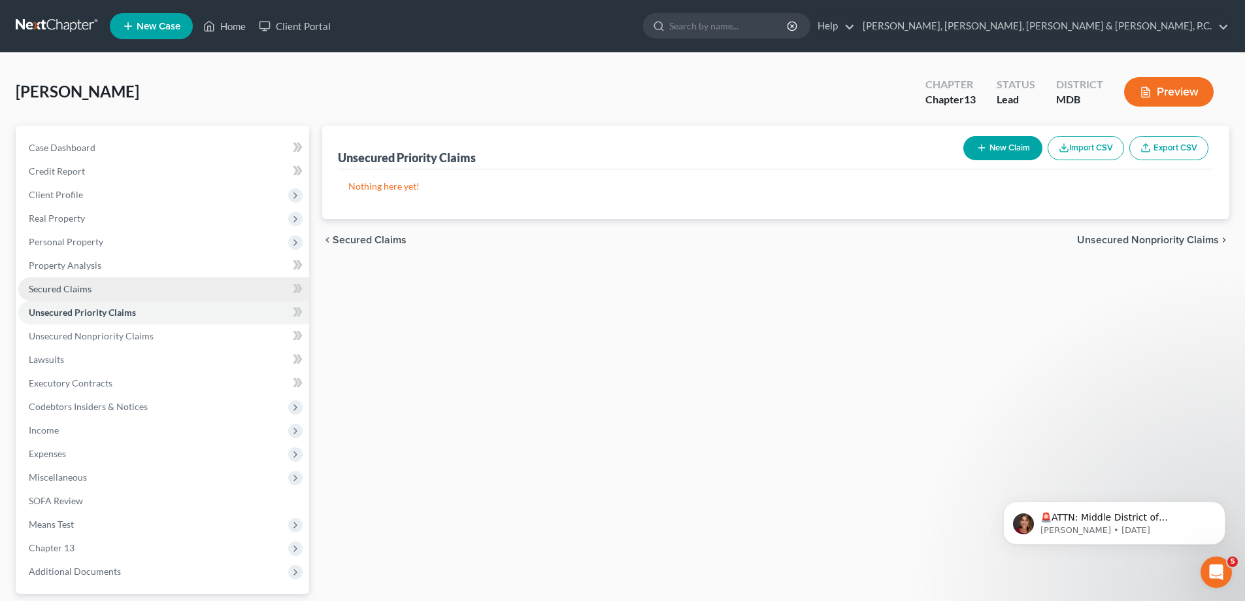
click at [92, 289] on link "Secured Claims" at bounding box center [163, 289] width 291 height 24
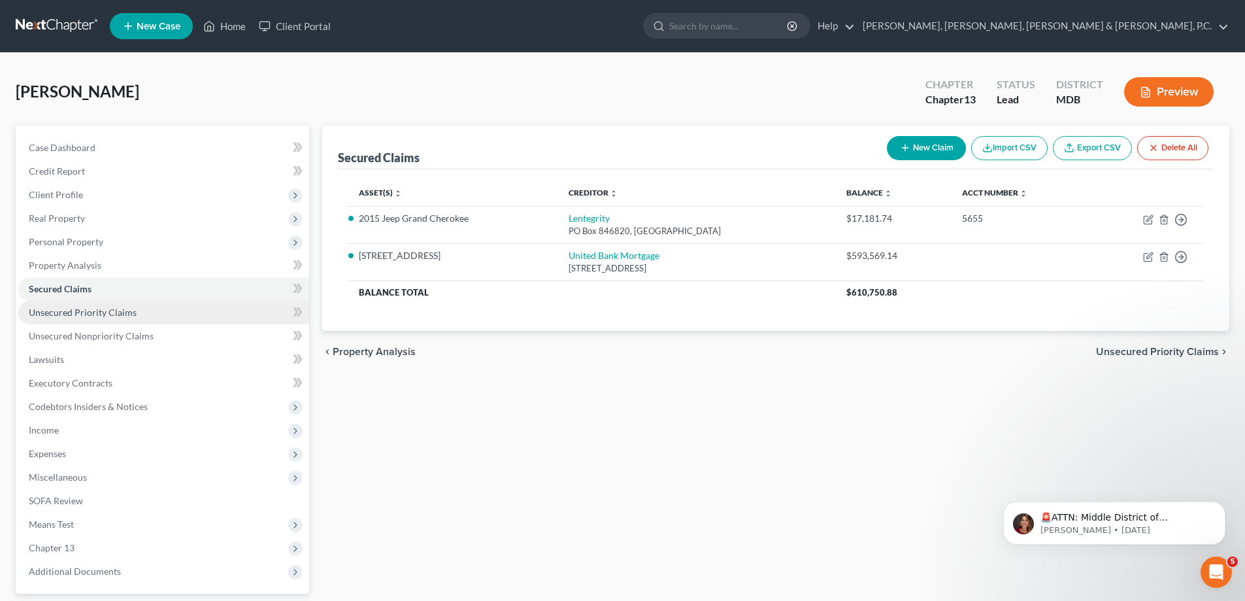
click at [92, 307] on span "Unsecured Priority Claims" at bounding box center [83, 312] width 108 height 11
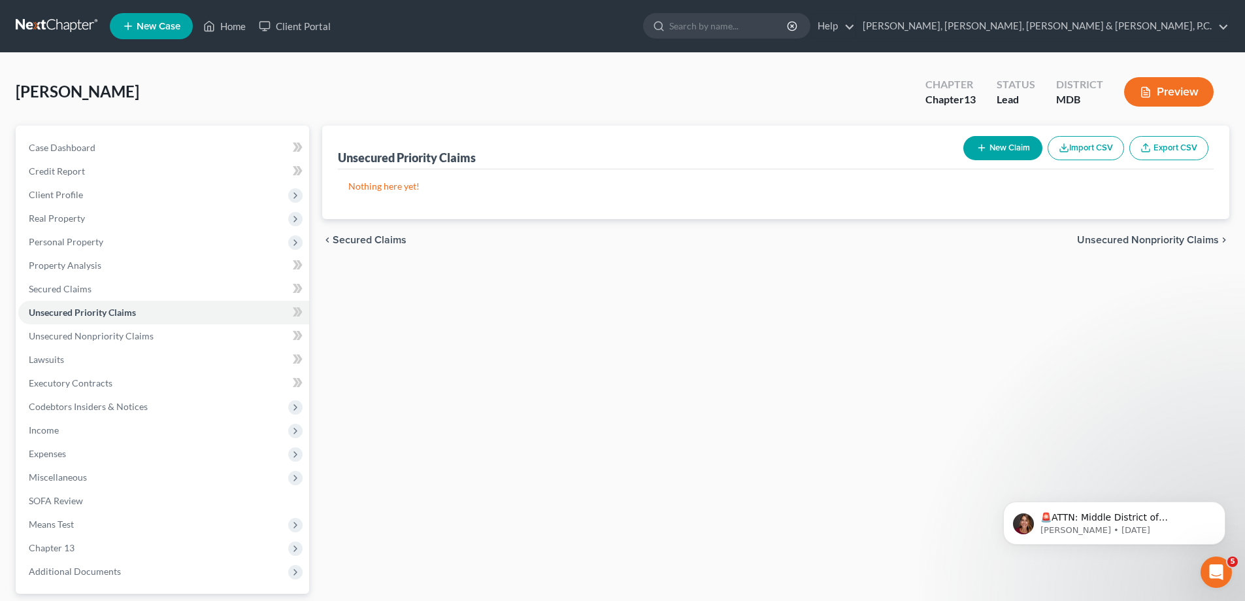
click at [1006, 148] on button "New Claim" at bounding box center [1003, 148] width 79 height 24
select select "0"
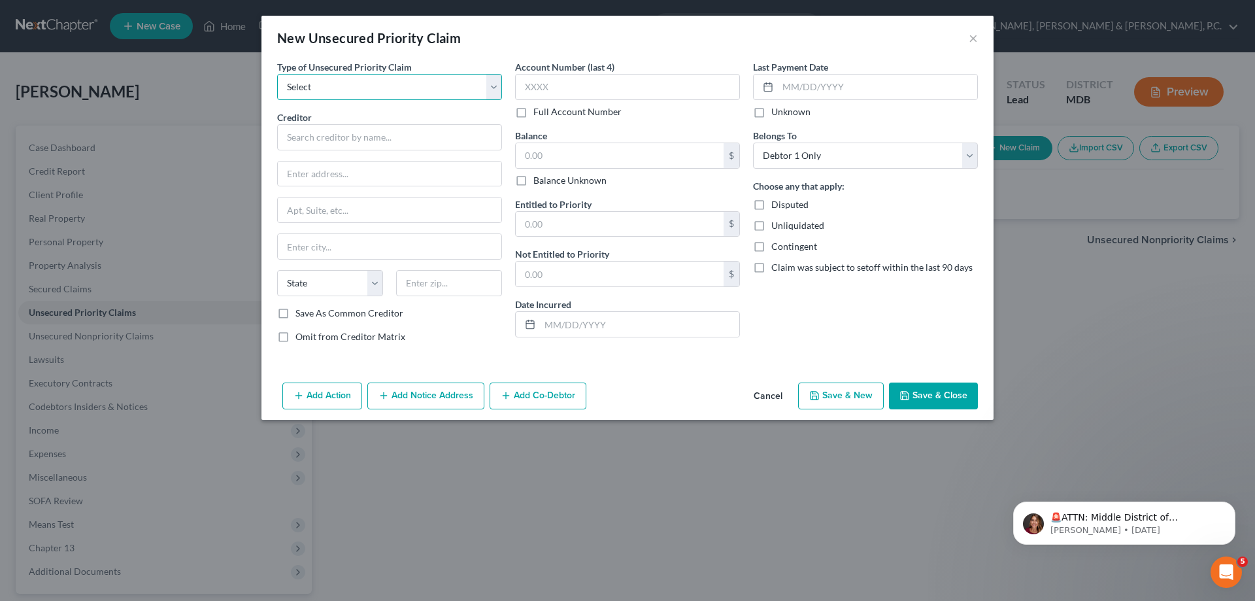
drag, startPoint x: 418, startPoint y: 92, endPoint x: 411, endPoint y: 97, distance: 8.9
click at [417, 92] on select "Select Taxes & Other Government Units Domestic Support Obligations Extensions o…" at bounding box center [389, 87] width 225 height 26
select select "0"
click at [277, 74] on select "Select Taxes & Other Government Units Domestic Support Obligations Extensions o…" at bounding box center [389, 87] width 225 height 26
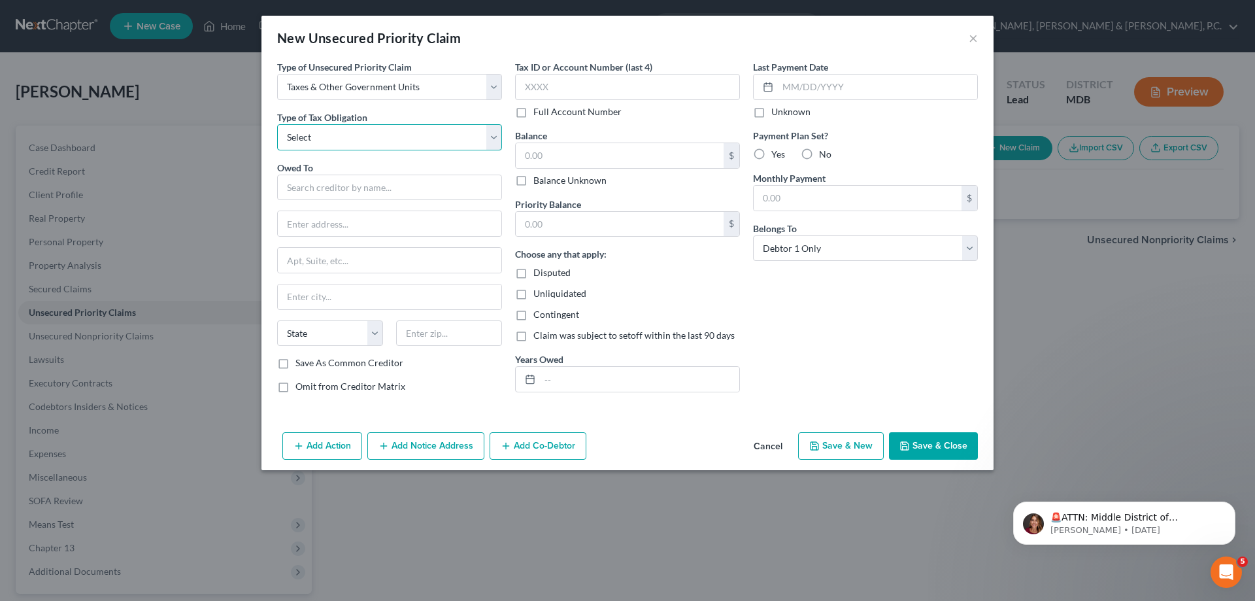
click at [378, 135] on select "Select Federal City State Franchise Tax Board Other" at bounding box center [389, 137] width 225 height 26
select select "0"
click at [277, 124] on select "Select Federal City State Franchise Tax Board Other" at bounding box center [389, 137] width 225 height 26
click at [340, 178] on input "text" at bounding box center [389, 188] width 225 height 26
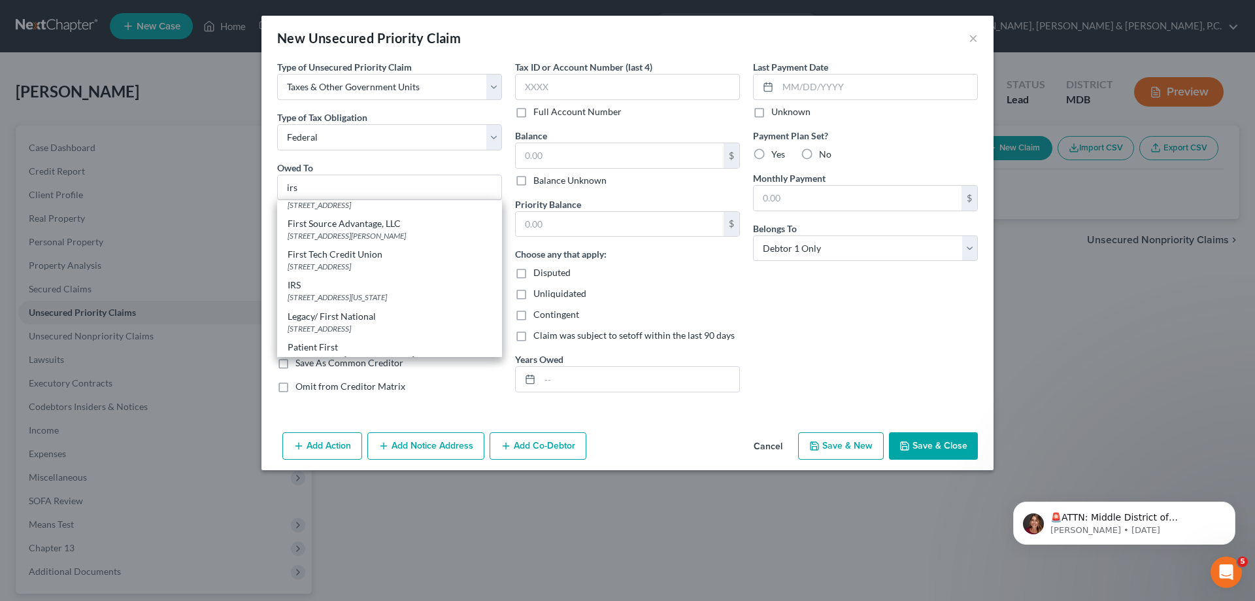
scroll to position [614, 0]
click at [413, 282] on div "[STREET_ADDRESS][US_STATE]" at bounding box center [390, 285] width 204 height 11
type input "IRS"
type input "[STREET_ADDRESS]"
type input "[US_STATE]"
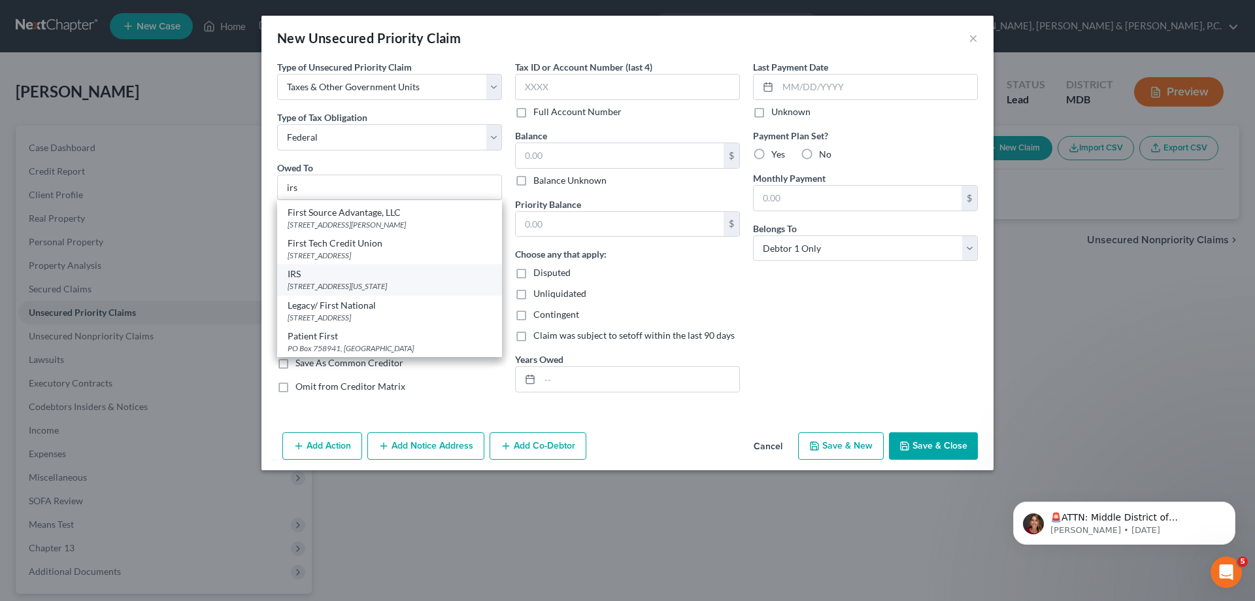
select select "8"
type input "20224"
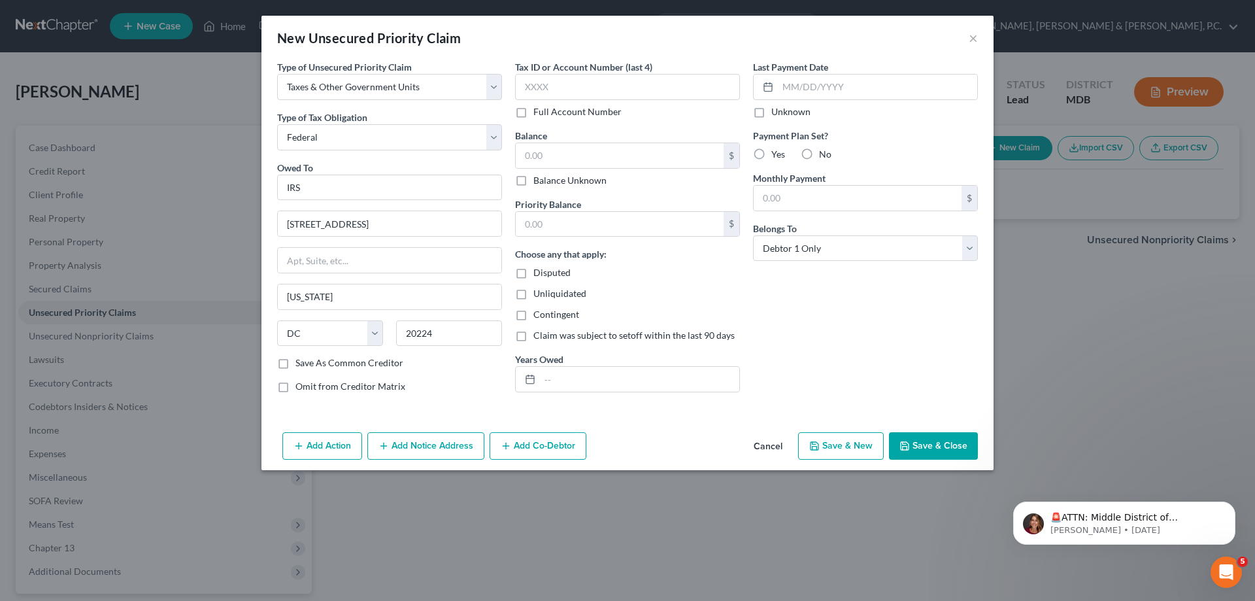
scroll to position [0, 0]
click at [552, 148] on input "text" at bounding box center [620, 155] width 208 height 25
type input "12,800.64"
click at [563, 224] on input "text" at bounding box center [620, 224] width 208 height 25
type input "12,800.64"
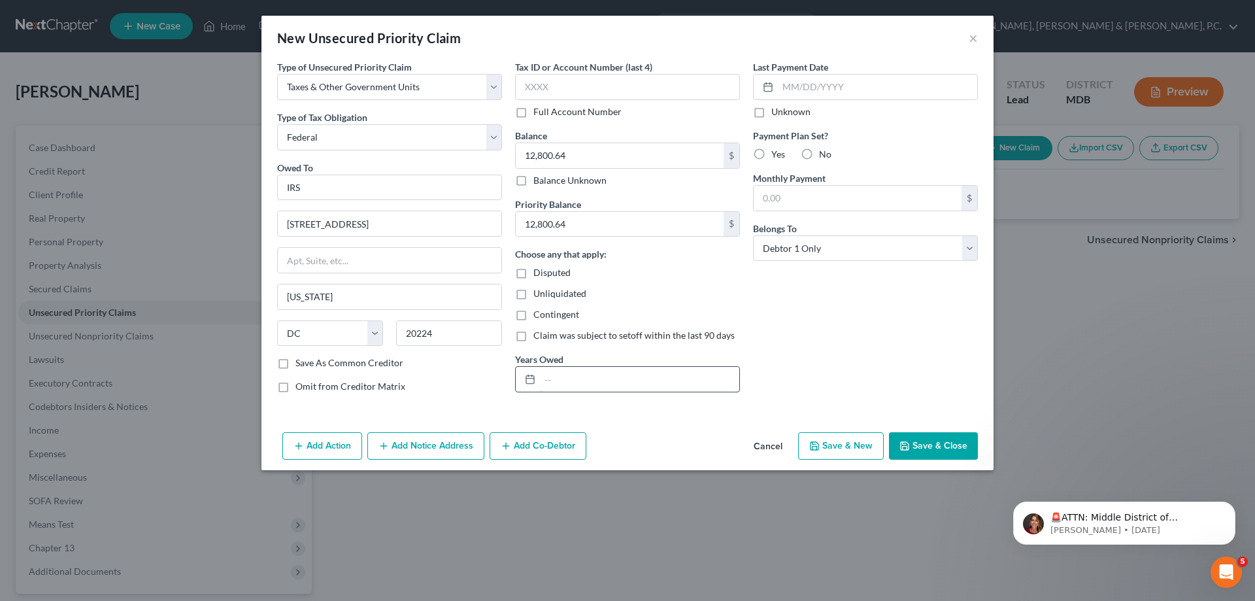
click at [586, 378] on input "text" at bounding box center [639, 379] width 199 height 25
type input "2003"
click at [928, 443] on button "Save & Close" at bounding box center [933, 445] width 89 height 27
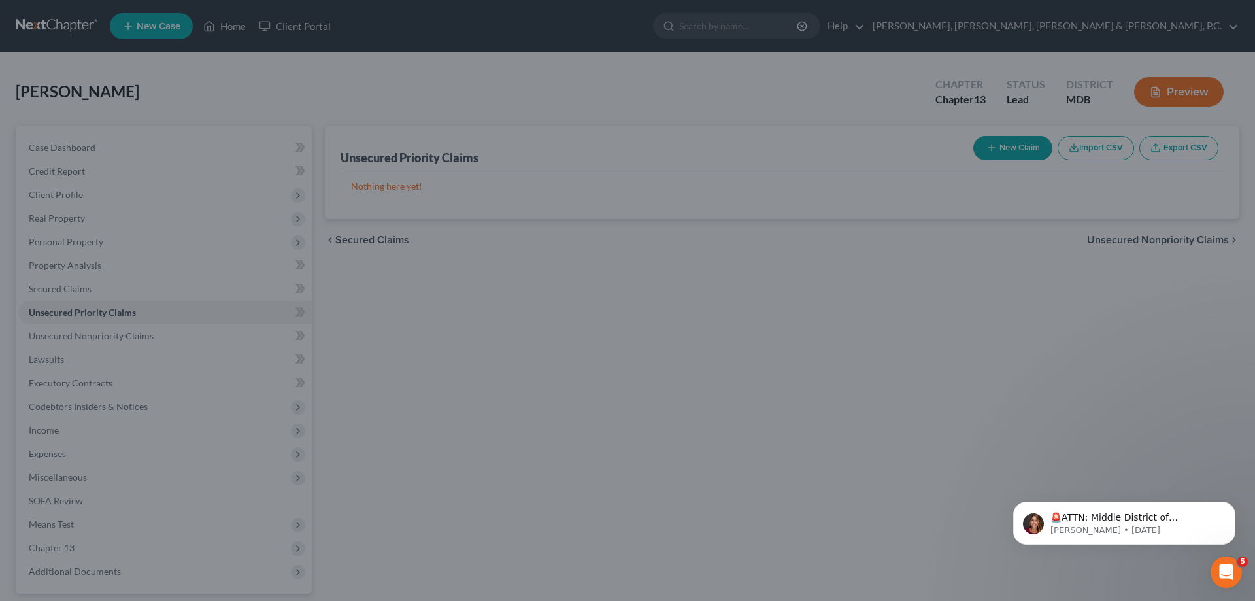
type input "0.00"
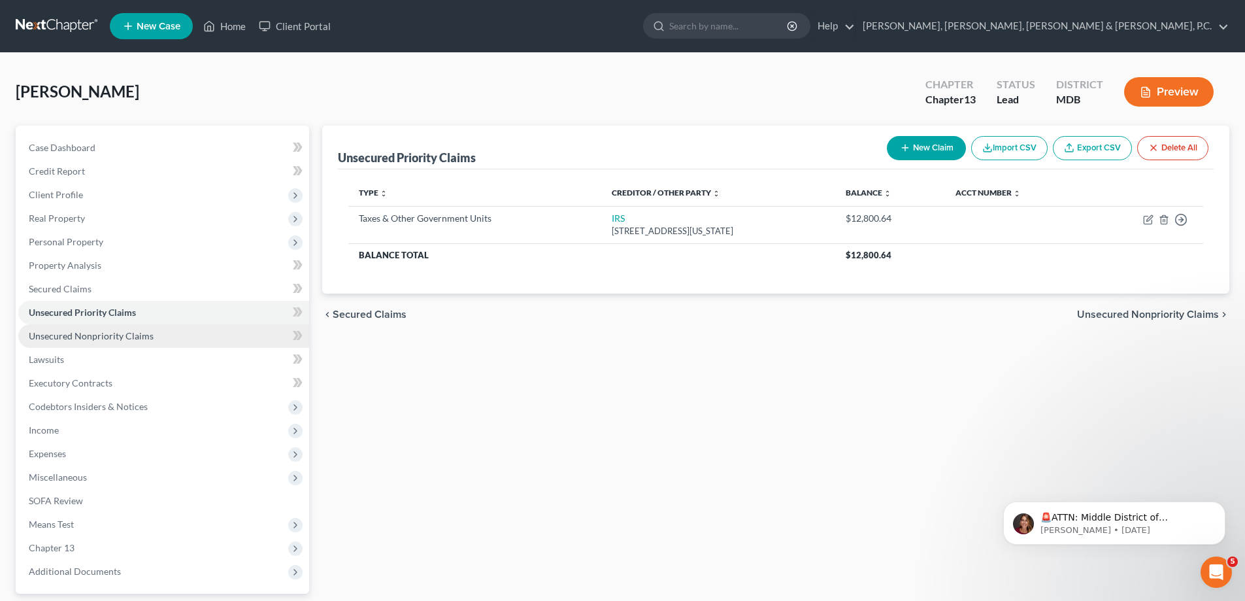
click at [120, 338] on span "Unsecured Nonpriority Claims" at bounding box center [91, 335] width 125 height 11
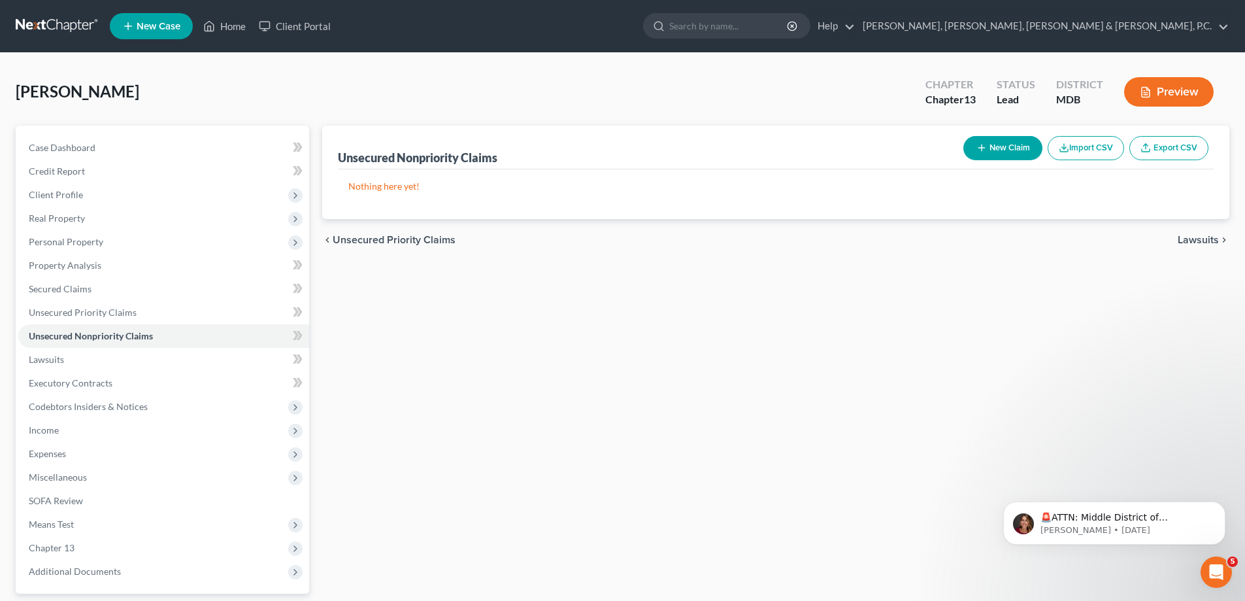
click at [985, 149] on button "New Claim" at bounding box center [1003, 148] width 79 height 24
select select "0"
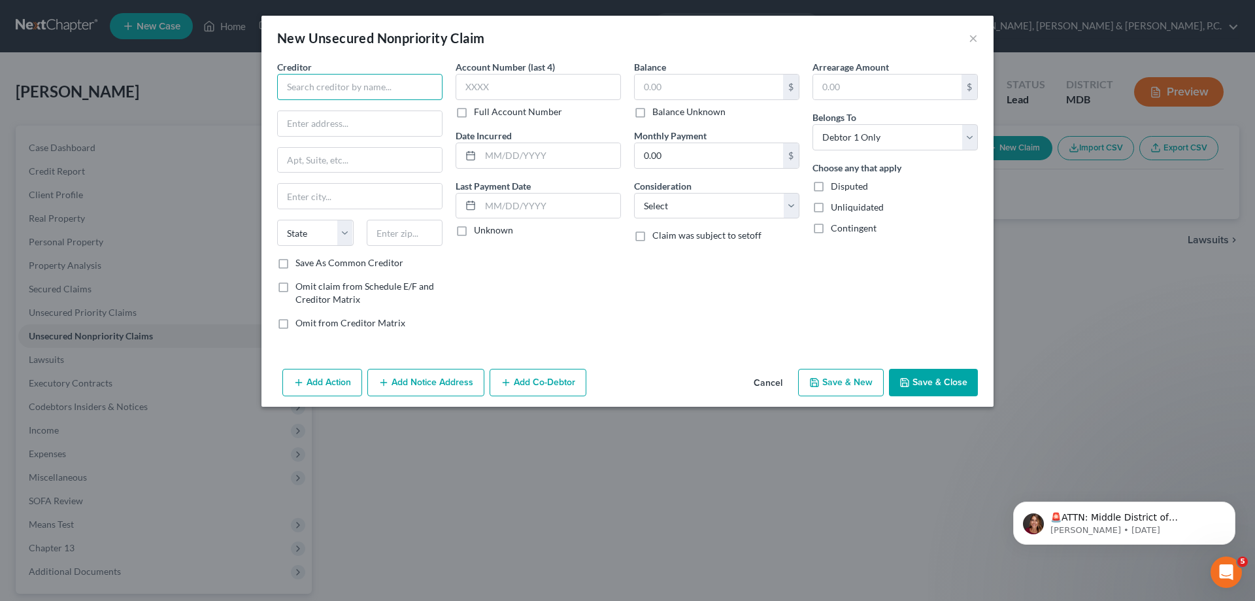
click at [428, 87] on input "text" at bounding box center [359, 87] width 165 height 26
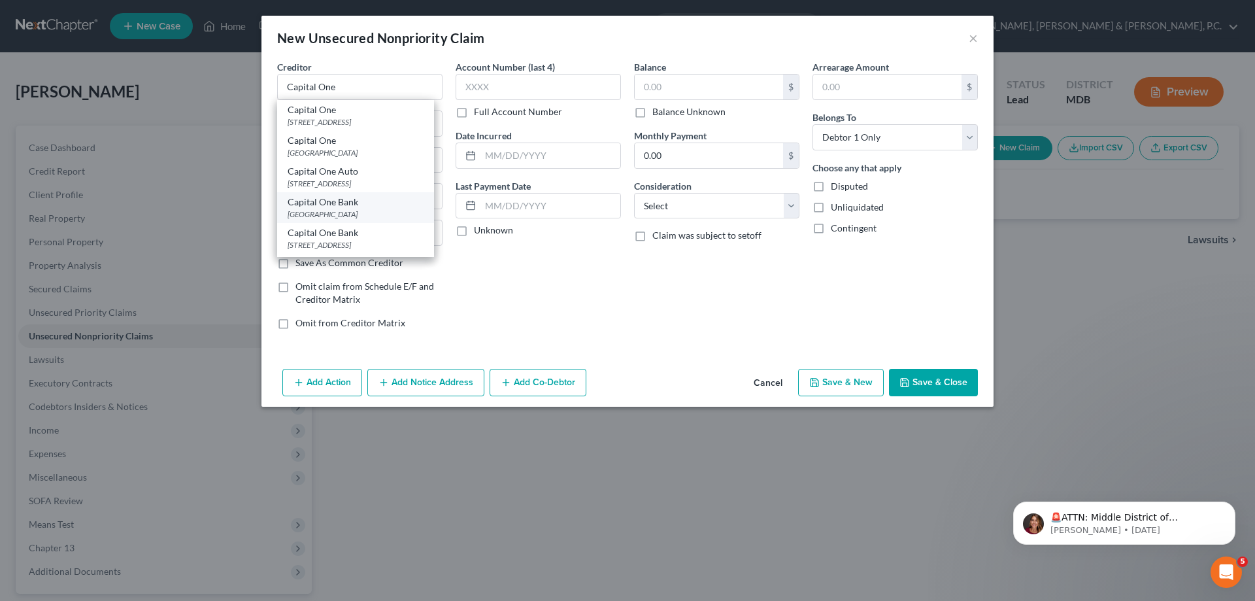
click at [358, 205] on div "Capital One Bank" at bounding box center [356, 201] width 136 height 13
type input "Capital One Bank"
type input "PO Box 71087"
type input "Charlotte"
select select "28"
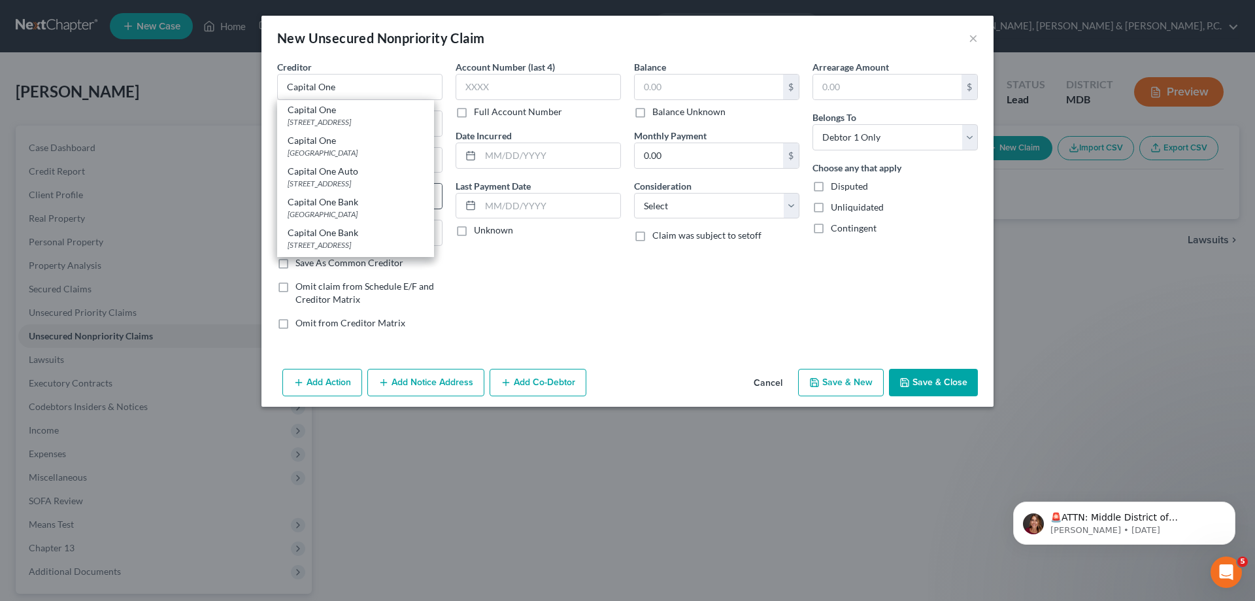
type input "28272"
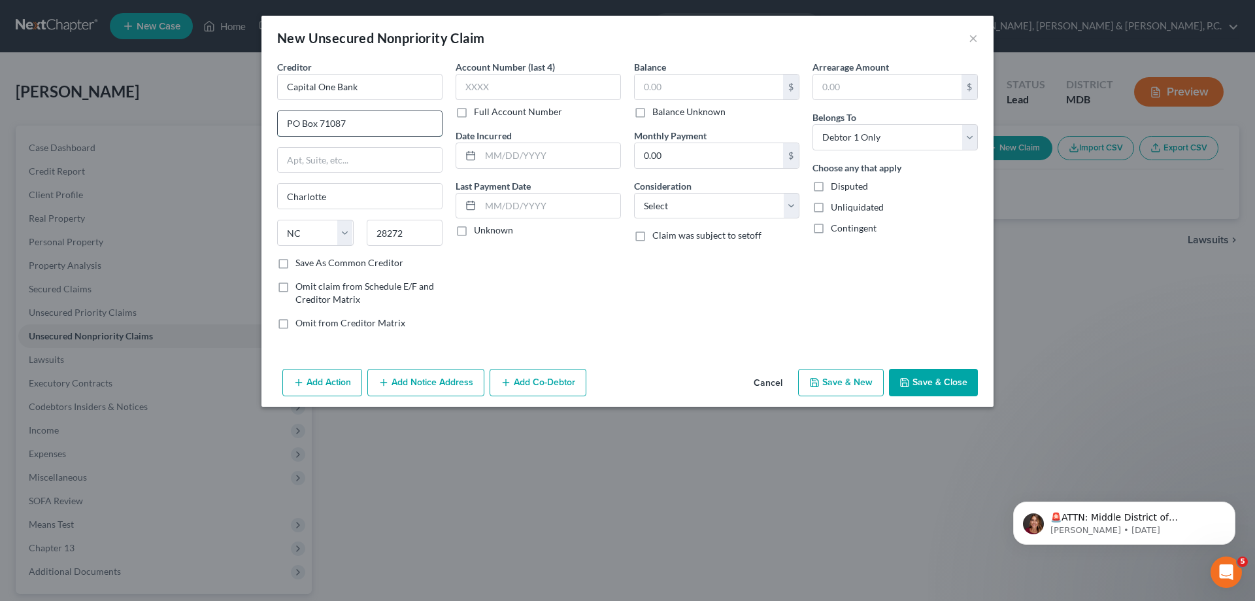
click at [367, 129] on input "PO Box 71087" at bounding box center [360, 123] width 164 height 25
type input "PO Box 71083"
click at [521, 91] on input "text" at bounding box center [538, 87] width 165 height 26
type input "6935"
click at [673, 93] on input "text" at bounding box center [709, 87] width 148 height 25
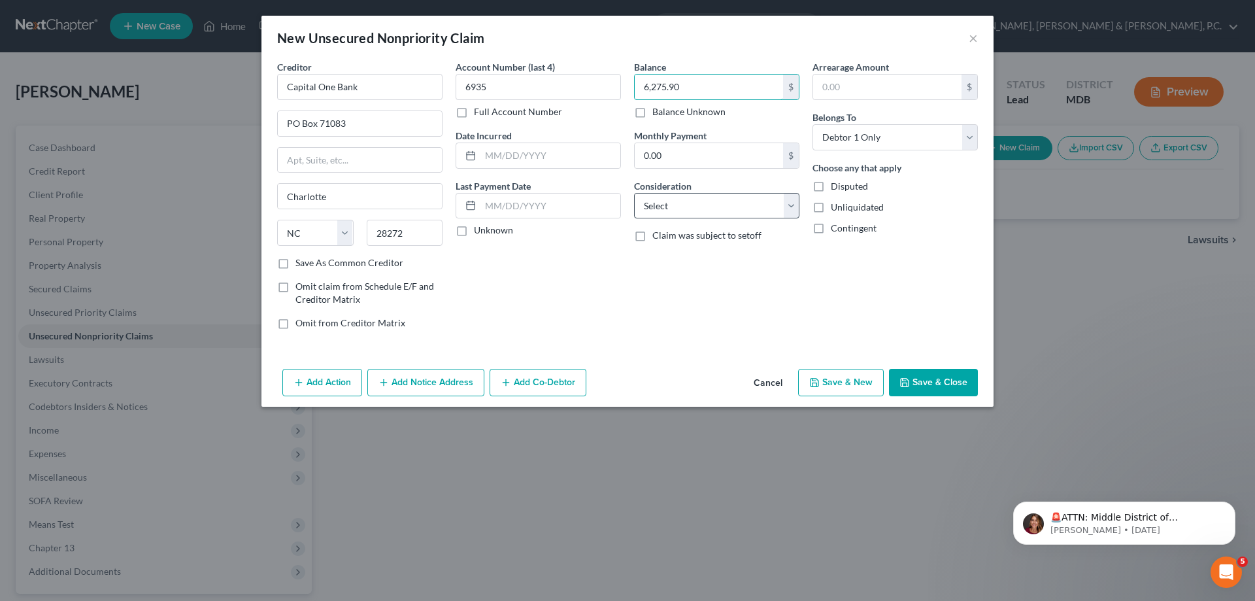
type input "6,275.90"
click at [688, 210] on select "Select Cable / Satellite Services Collection Agency Credit Card Debt Debt Couns…" at bounding box center [716, 206] width 165 height 26
select select "2"
click at [634, 193] on select "Select Cable / Satellite Services Collection Agency Credit Card Debt Debt Couns…" at bounding box center [716, 206] width 165 height 26
click at [913, 378] on button "Save & Close" at bounding box center [933, 382] width 89 height 27
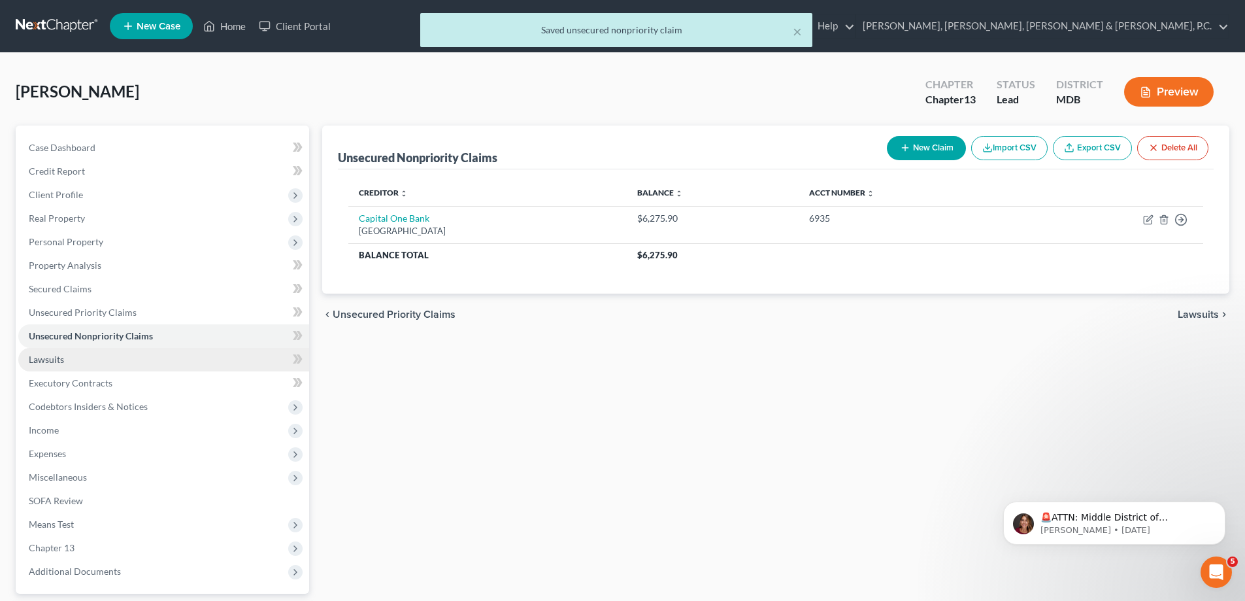
click at [67, 358] on link "Lawsuits" at bounding box center [163, 360] width 291 height 24
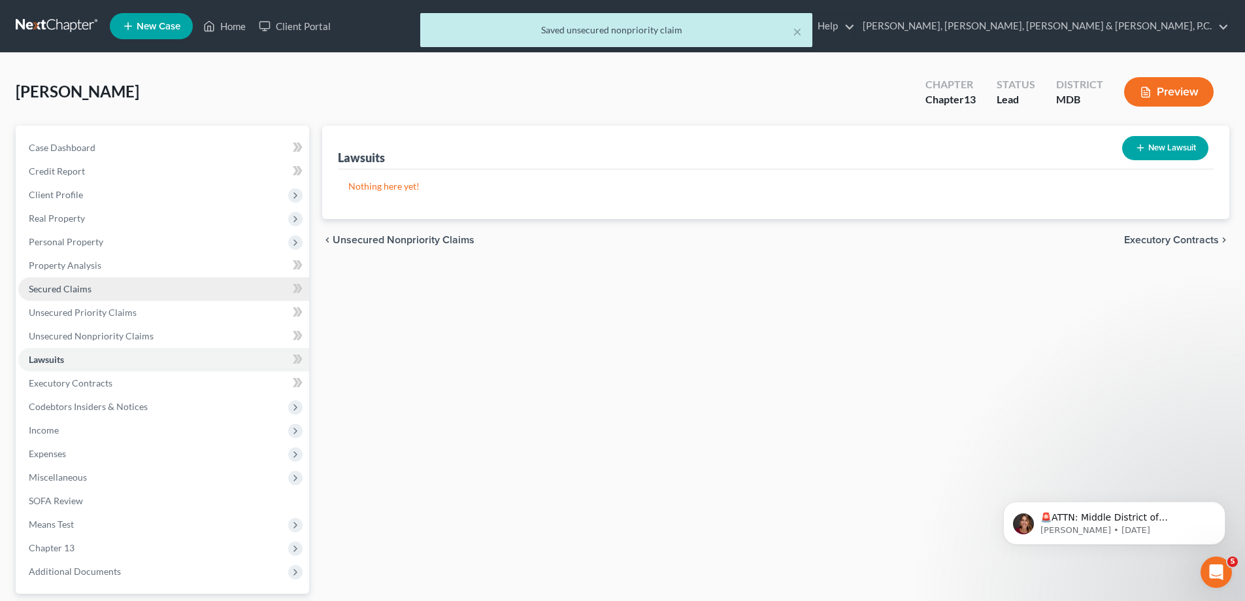
click at [66, 290] on span "Secured Claims" at bounding box center [60, 288] width 63 height 11
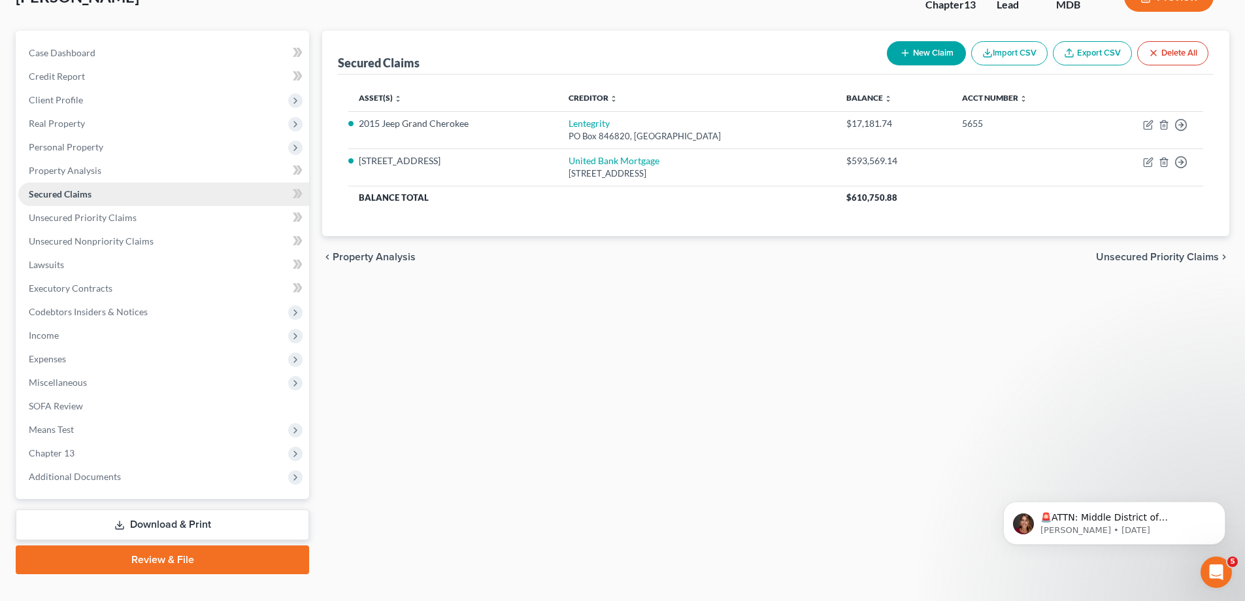
scroll to position [118, 0]
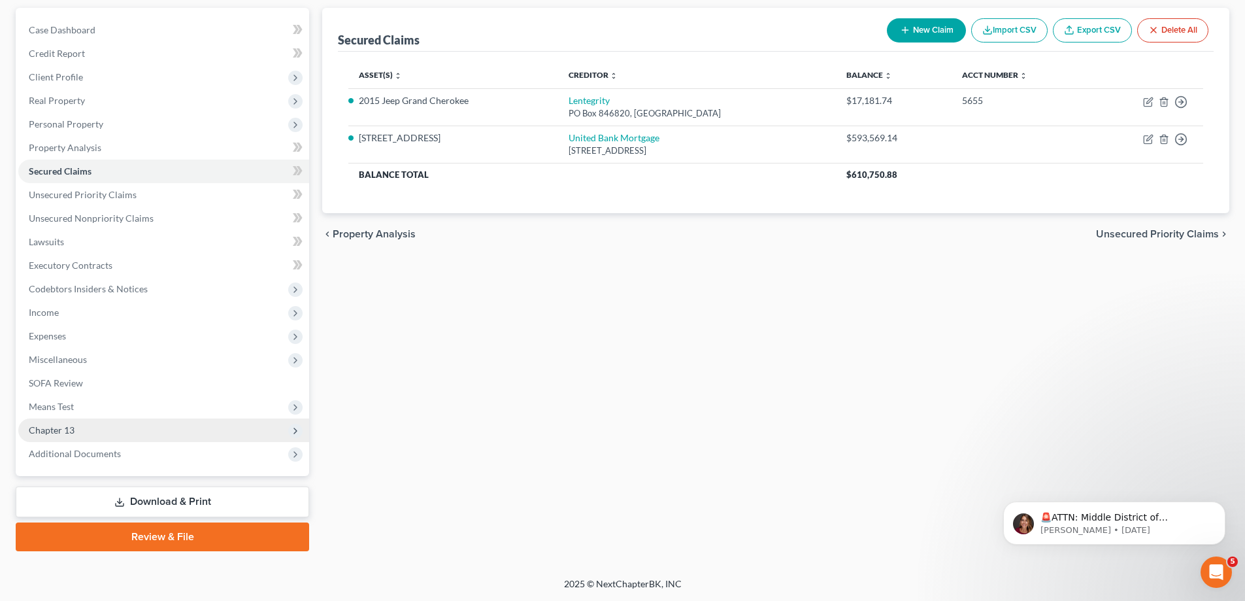
click at [60, 429] on span "Chapter 13" at bounding box center [52, 429] width 46 height 11
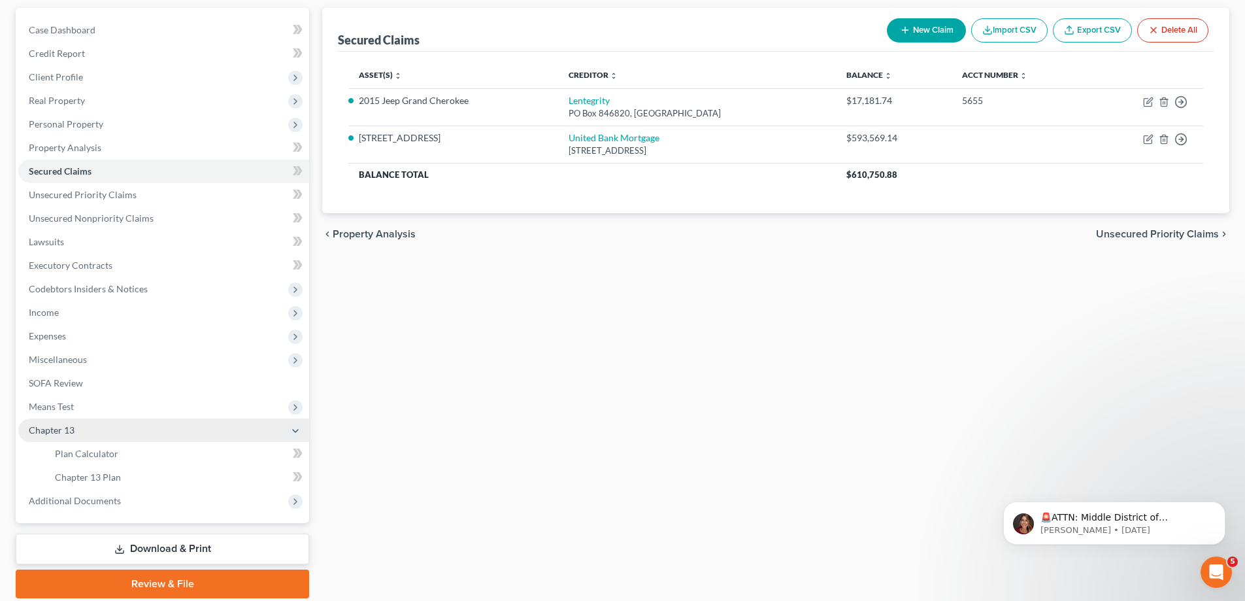
click at [60, 429] on span "Chapter 13" at bounding box center [52, 429] width 46 height 11
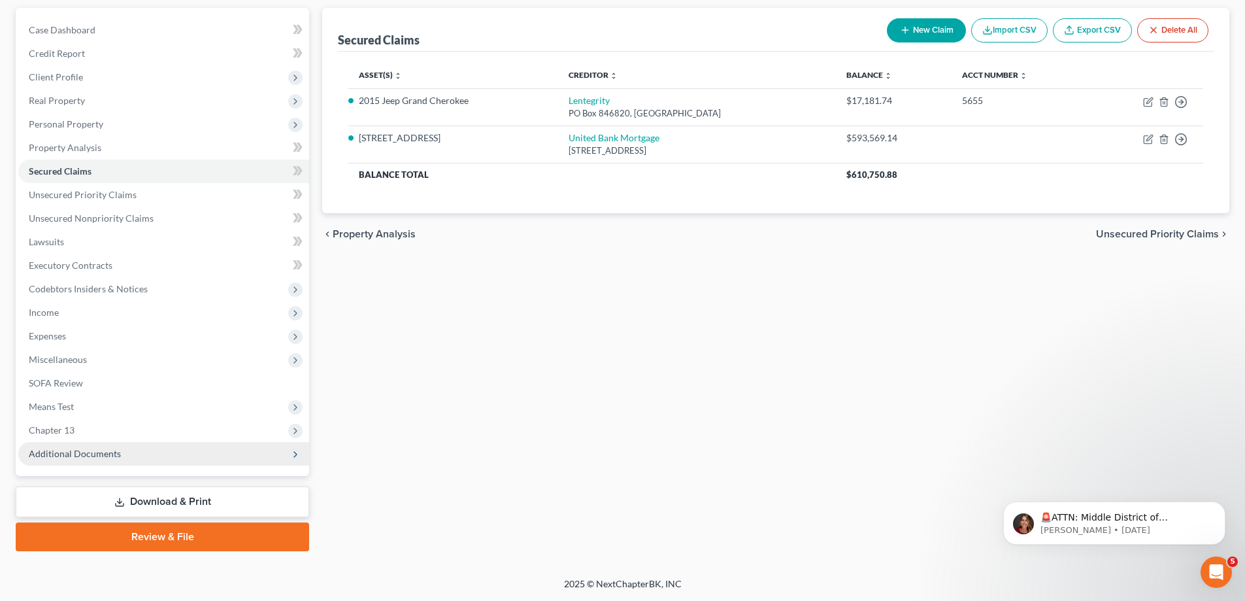
click at [63, 448] on span "Additional Documents" at bounding box center [75, 453] width 92 height 11
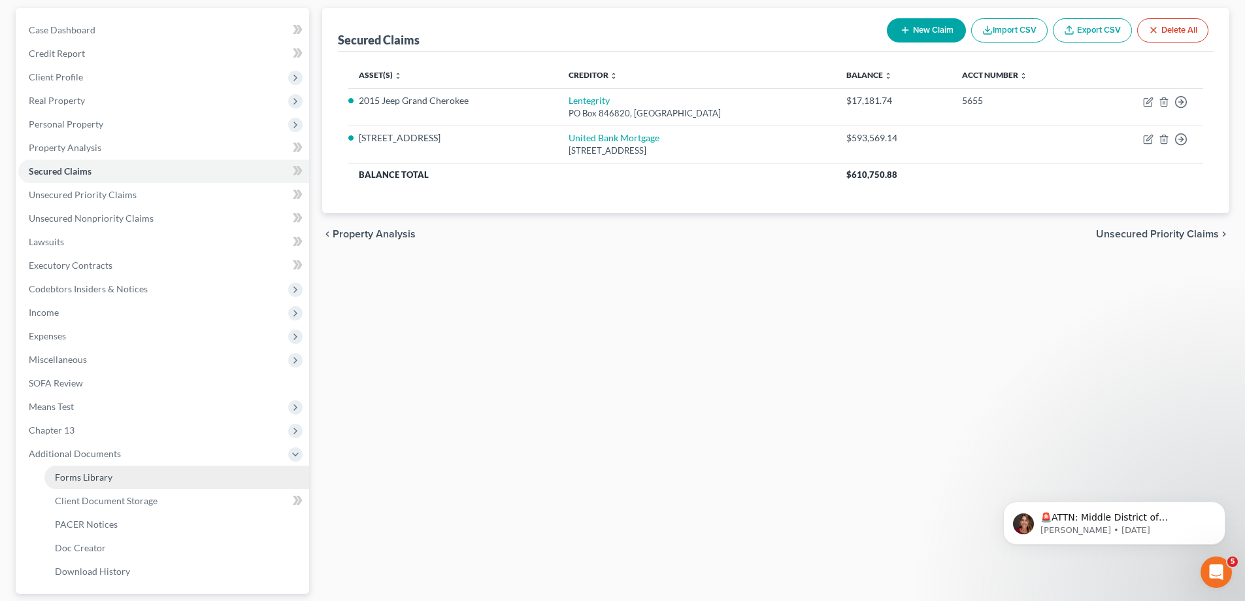
click at [78, 469] on link "Forms Library" at bounding box center [176, 477] width 265 height 24
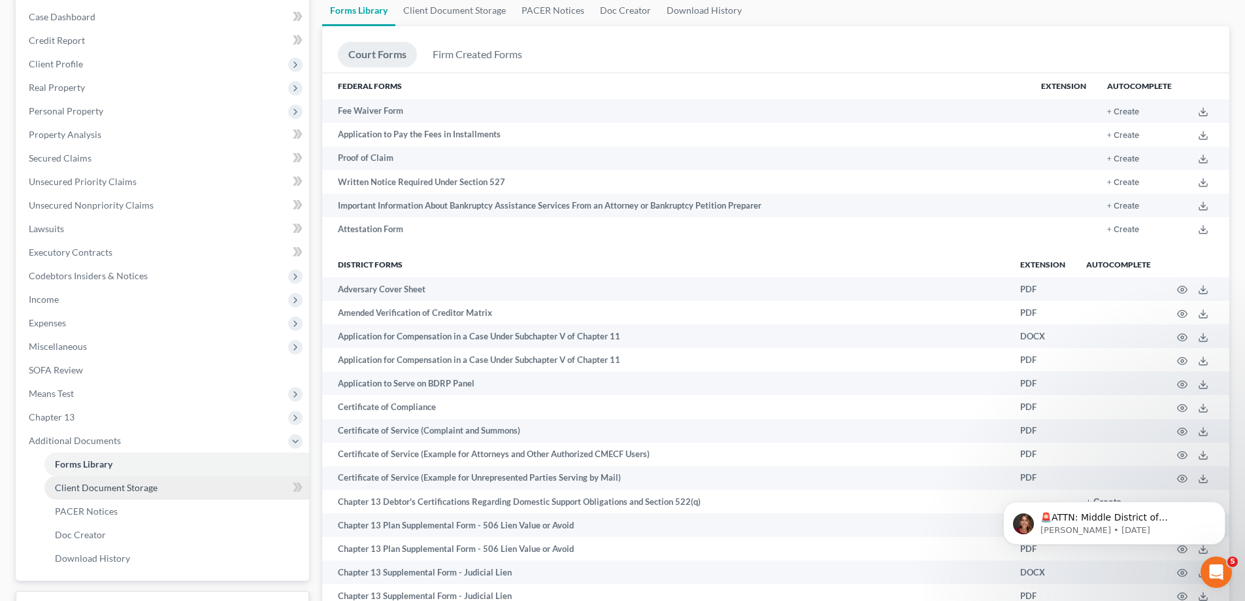
click at [112, 486] on span "Client Document Storage" at bounding box center [106, 487] width 103 height 11
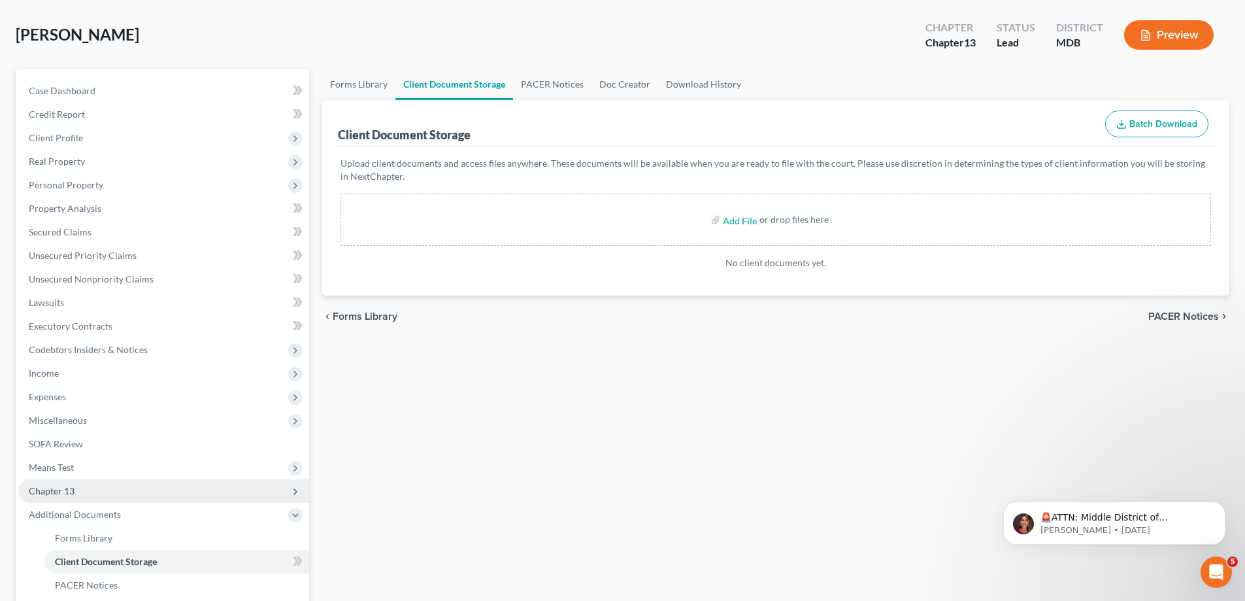
scroll to position [131, 0]
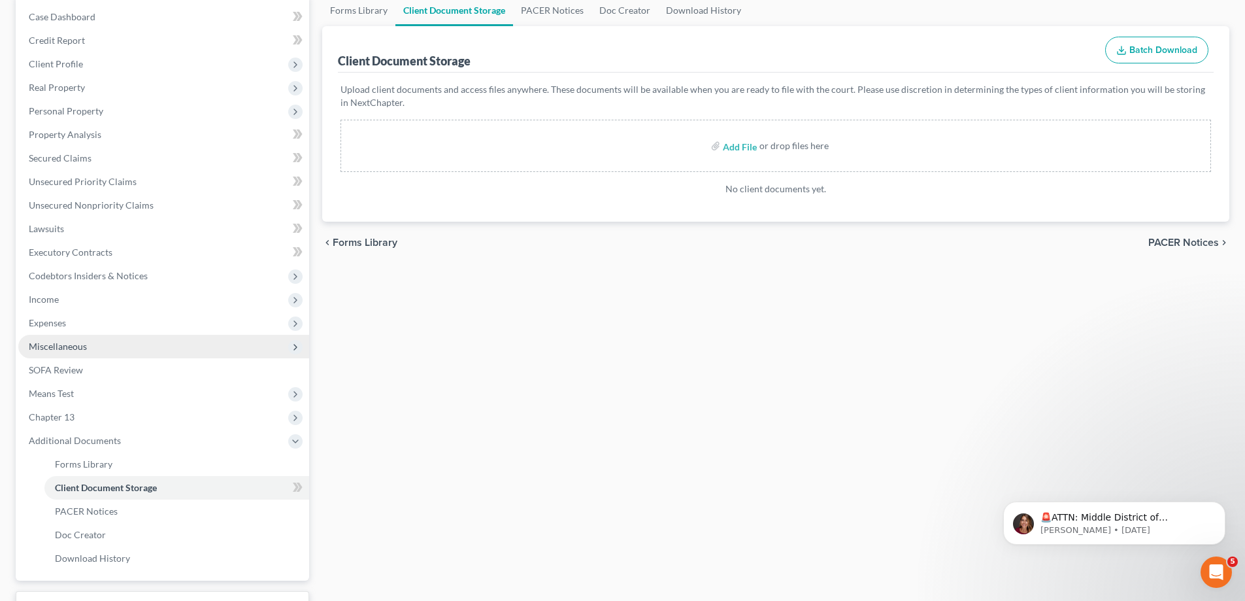
click at [73, 346] on span "Miscellaneous" at bounding box center [58, 346] width 58 height 11
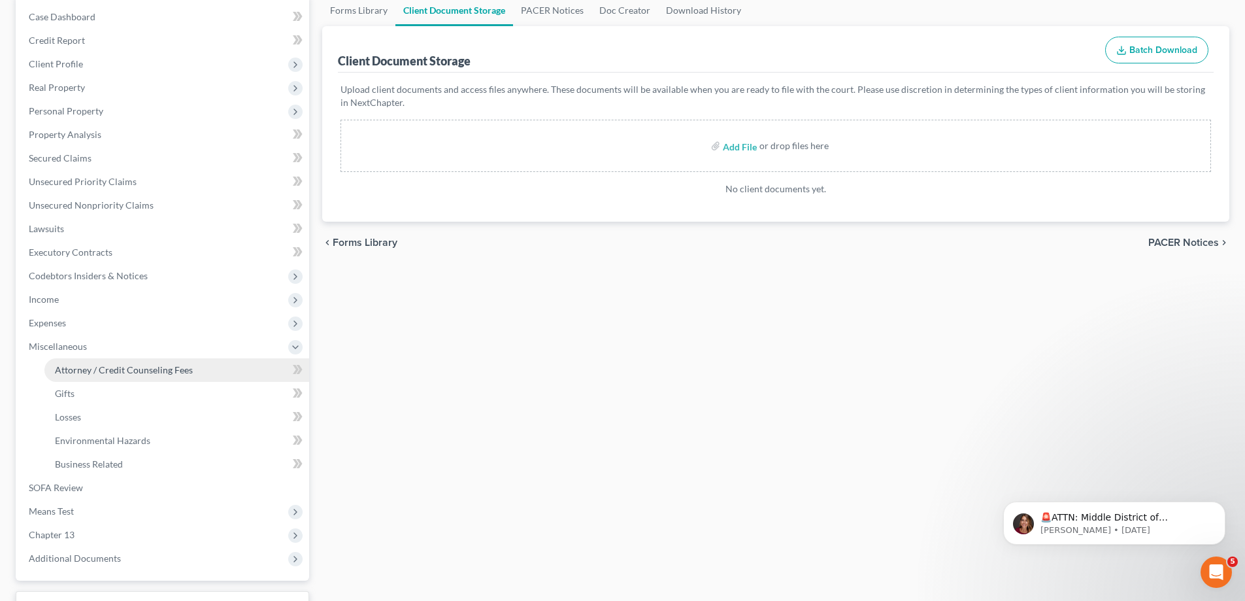
click at [80, 367] on span "Attorney / Credit Counseling Fees" at bounding box center [124, 369] width 138 height 11
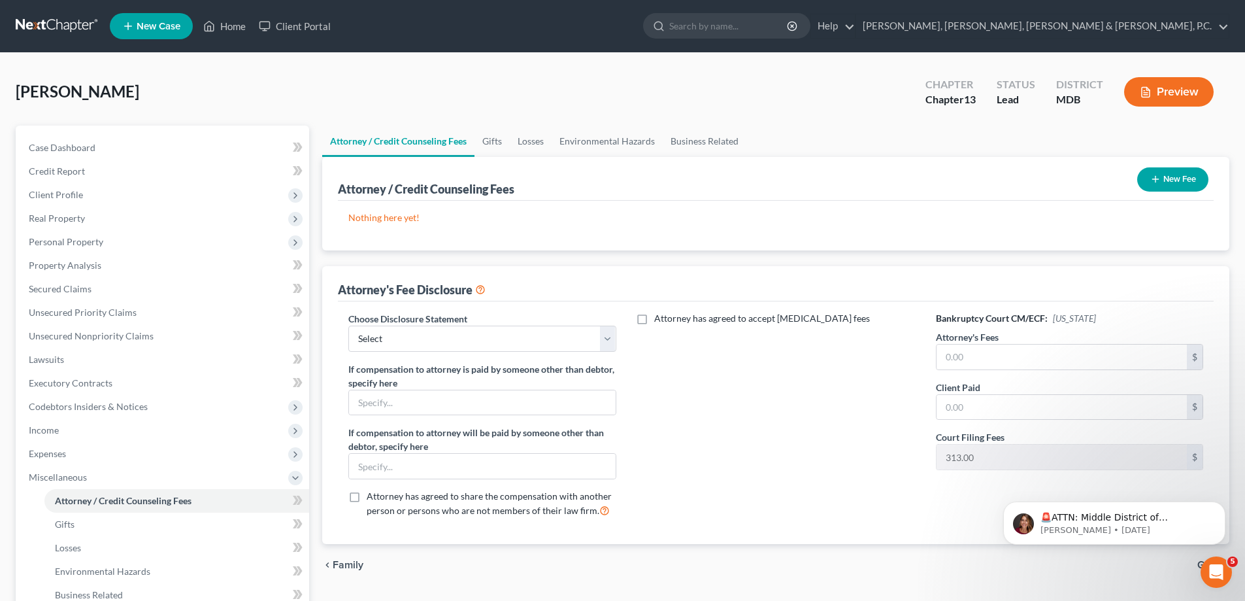
click at [1162, 186] on button "New Fee" at bounding box center [1172, 179] width 71 height 24
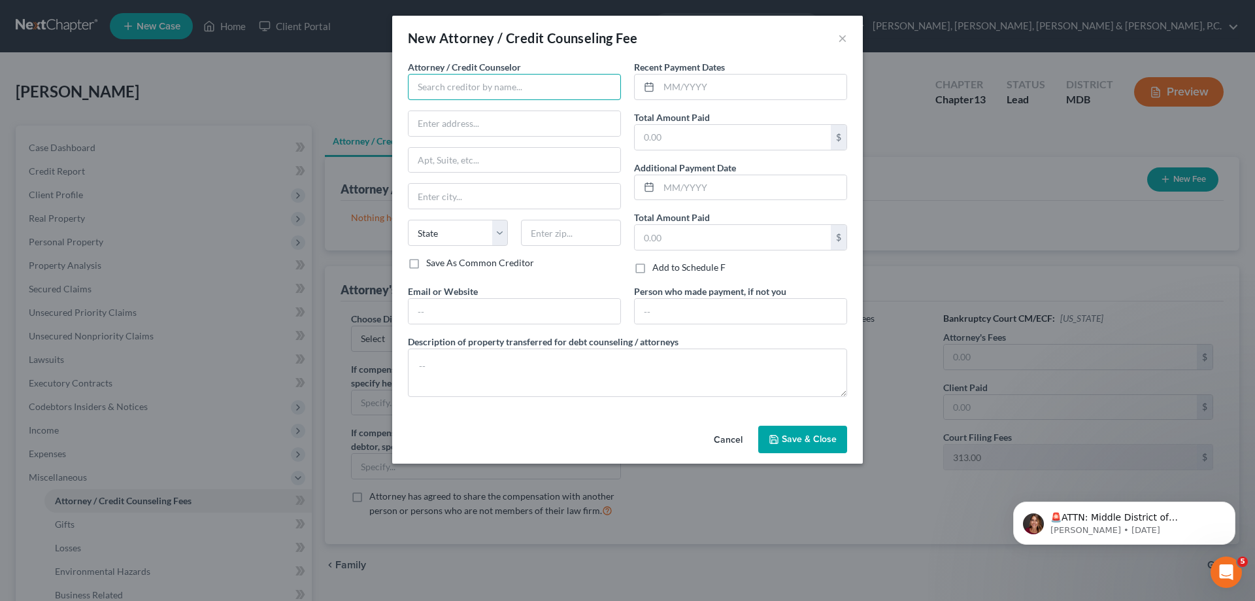
click at [506, 88] on input "text" at bounding box center [514, 87] width 213 height 26
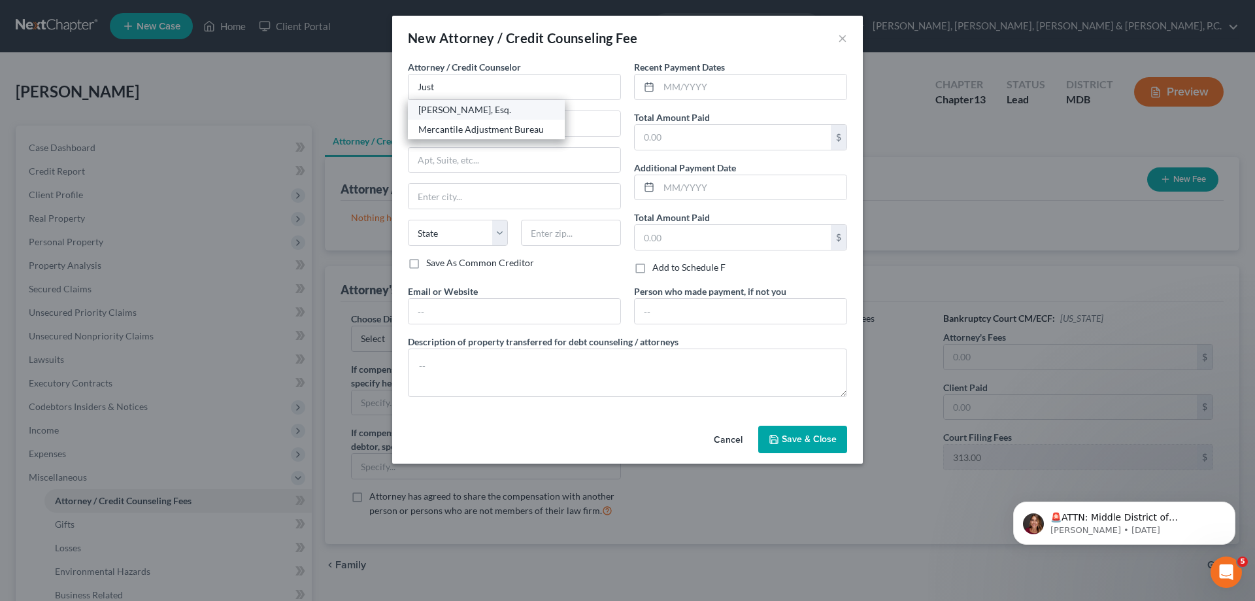
click at [486, 107] on div "[PERSON_NAME], Esq." at bounding box center [486, 109] width 136 height 13
type input "[PERSON_NAME], Esq."
type input "[STREET_ADDRESS]"
type input "Suite 650"
type input "[GEOGRAPHIC_DATA]"
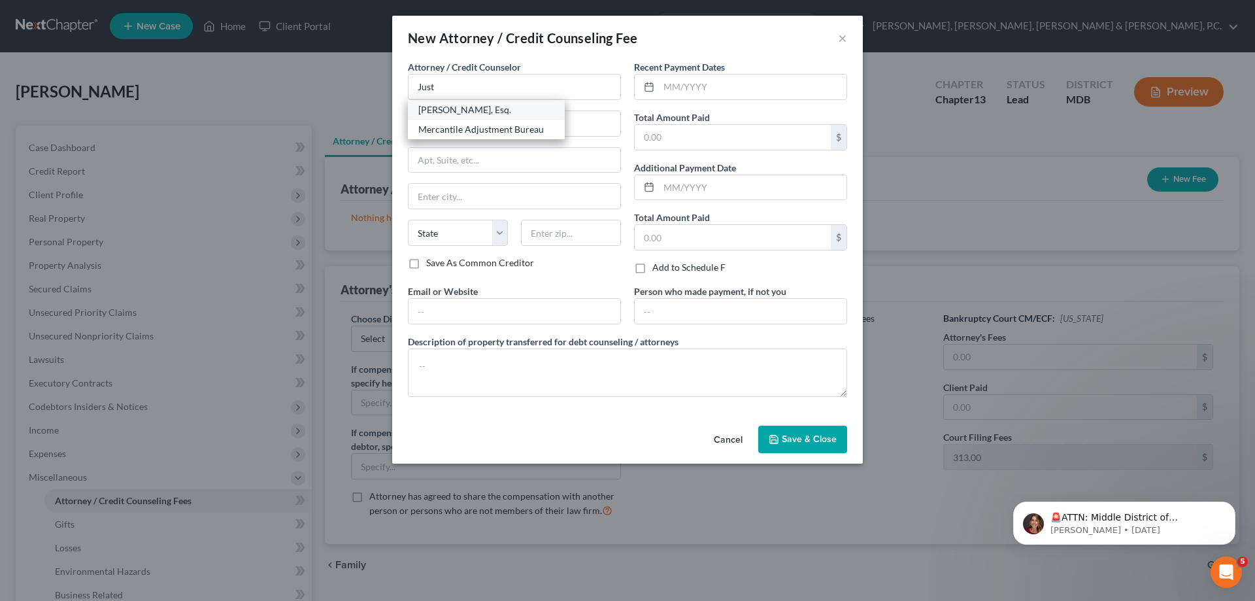
select select "21"
type input "20852"
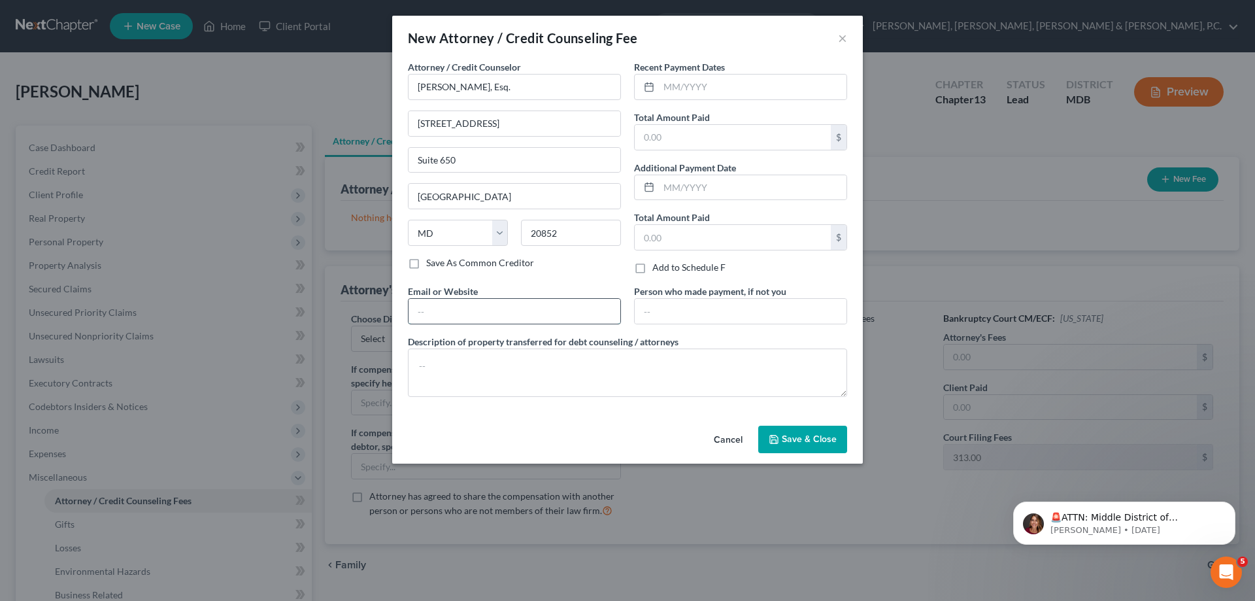
click at [456, 308] on input "text" at bounding box center [515, 311] width 212 height 25
type input "[EMAIL_ADDRESS][DOMAIN_NAME]"
click at [805, 434] on span "Save & Close" at bounding box center [809, 438] width 55 height 11
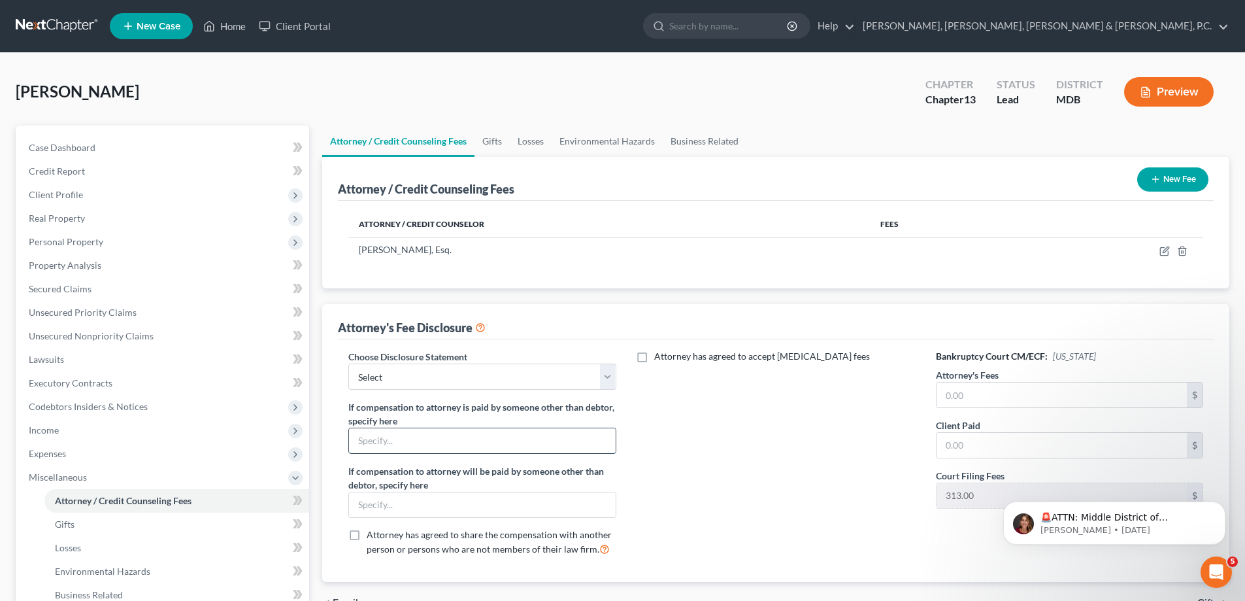
click at [399, 439] on input "text" at bounding box center [482, 440] width 266 height 25
click at [426, 445] on input "text" at bounding box center [482, 440] width 266 height 25
type input "[PERSON_NAME]’s fees will be paid by legal plan"
click at [451, 504] on input "text" at bounding box center [482, 504] width 266 height 25
type input "Debtor's fees will be paid by legal plan"
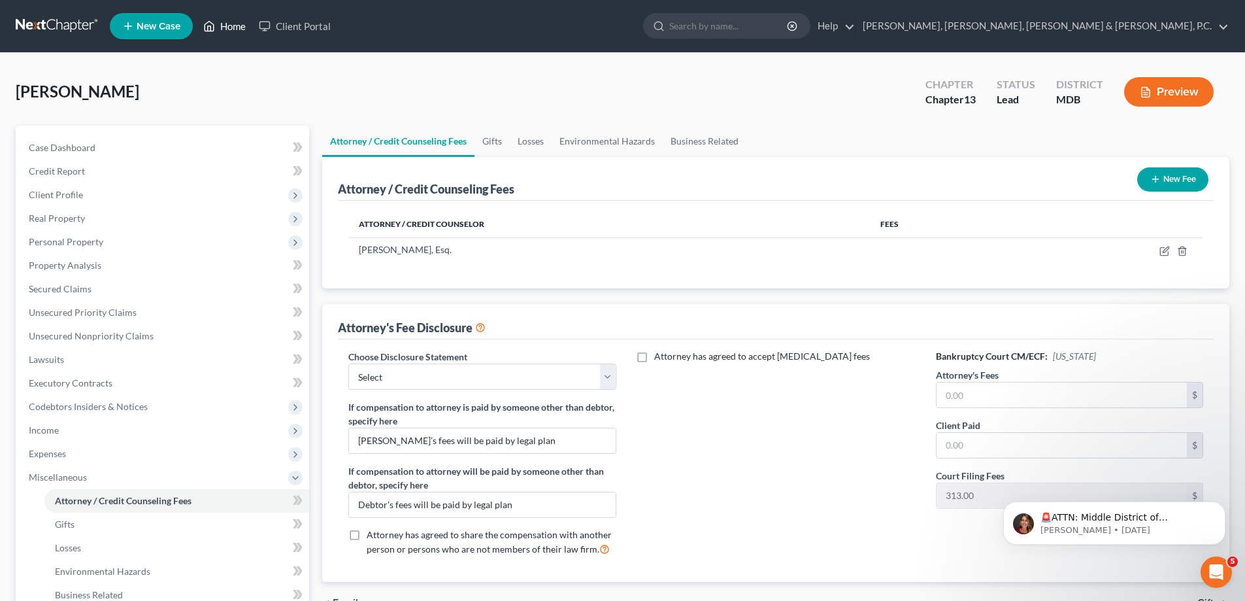
click at [224, 22] on link "Home" at bounding box center [225, 26] width 56 height 24
